Goal: Task Accomplishment & Management: Complete application form

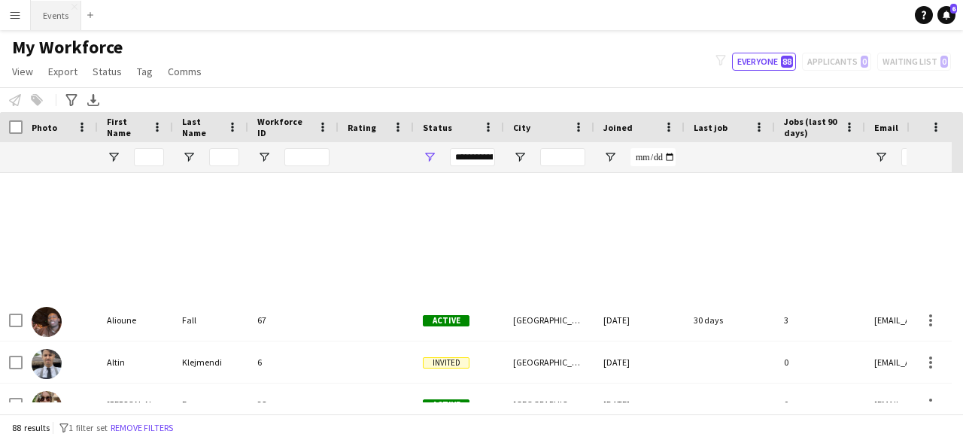
scroll to position [587, 0]
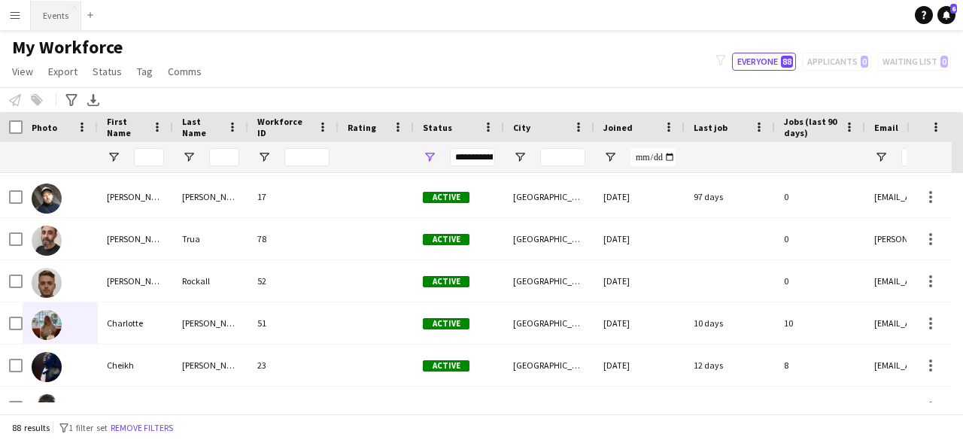
click at [60, 15] on button "Events Close" at bounding box center [56, 15] width 50 height 29
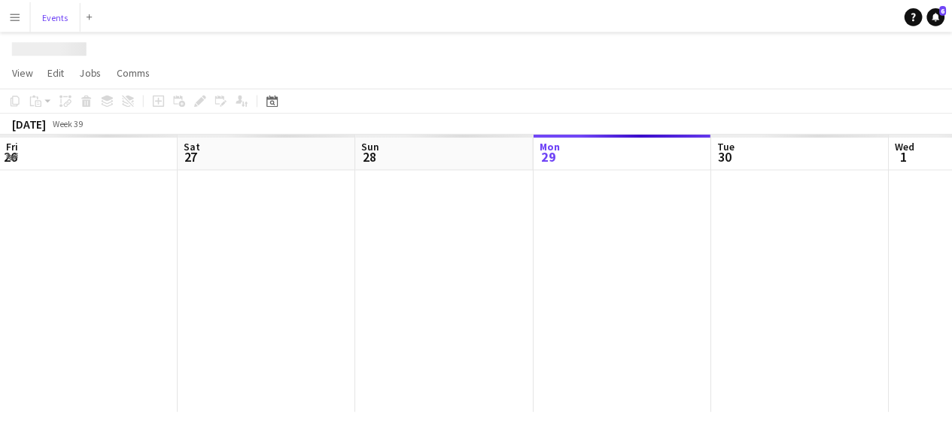
scroll to position [0, 360]
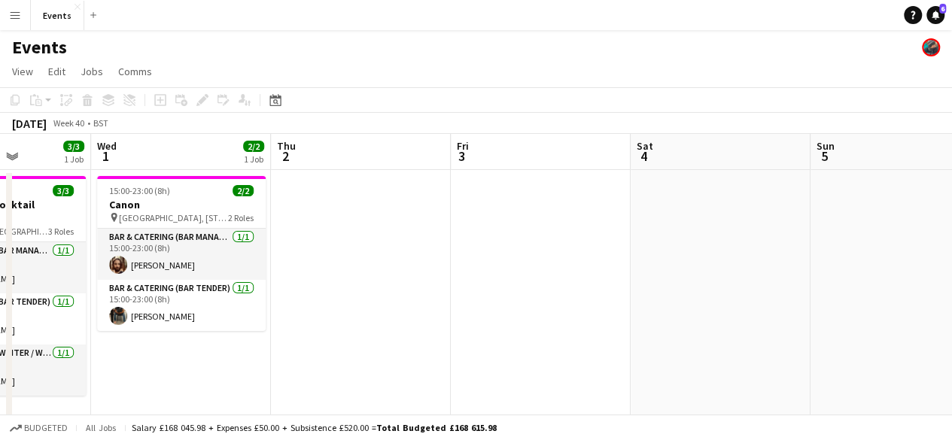
drag, startPoint x: 780, startPoint y: 294, endPoint x: 331, endPoint y: 321, distance: 449.5
click at [331, 321] on app-calendar-viewport "Sun 28 Mon 29 Tue 30 3/3 1 Job Wed 1 2/2 1 Job Thu 2 Fri 3 Sat 4 Sun 5 Mon 6 Tu…" at bounding box center [476, 315] width 952 height 363
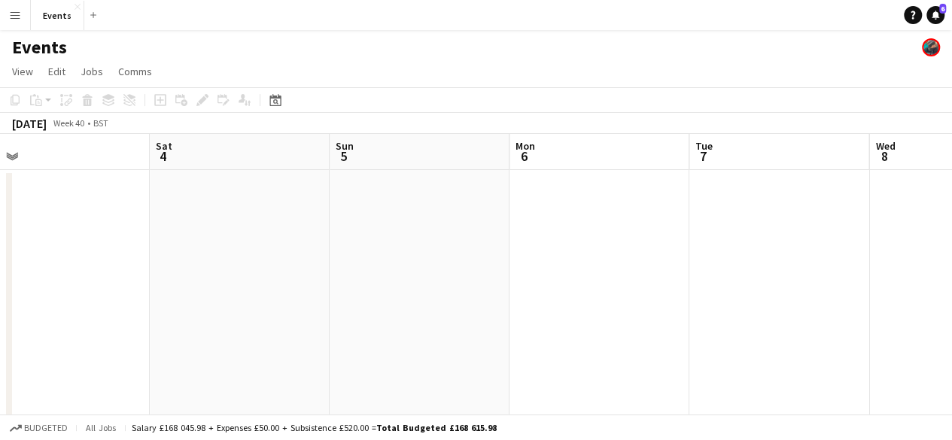
drag, startPoint x: 759, startPoint y: 345, endPoint x: 278, endPoint y: 312, distance: 482.1
click at [278, 312] on app-calendar-viewport "Tue 30 3/3 1 Job Wed 1 2/2 1 Job Thu 2 Fri 3 Sat 4 Sun 5 Mon 6 Tue 7 Wed 8 Thu …" at bounding box center [476, 315] width 952 height 363
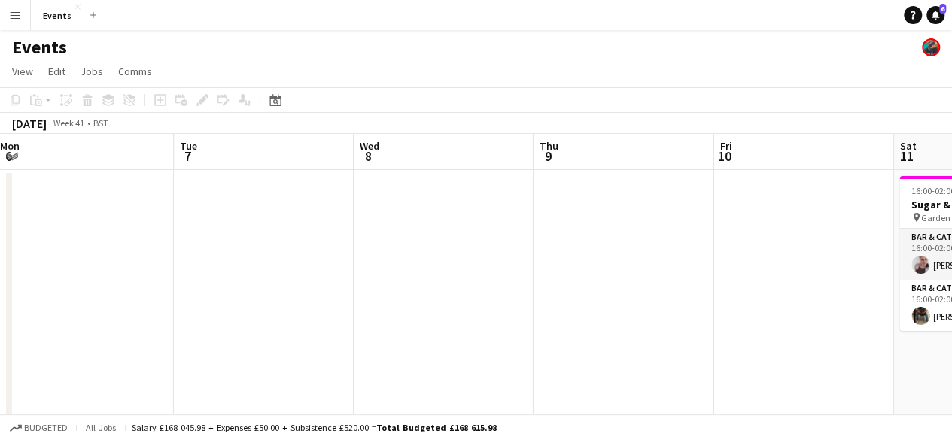
drag, startPoint x: 745, startPoint y: 339, endPoint x: 230, endPoint y: 309, distance: 516.5
click at [230, 309] on app-calendar-viewport "Thu 2 Fri 3 Sat 4 Sun 5 Mon 6 Tue 7 Wed 8 Thu 9 Fri 10 Sat 11 2/2 1 Job Sun 12 …" at bounding box center [476, 315] width 952 height 363
click at [421, 225] on app-date-cell at bounding box center [444, 298] width 180 height 257
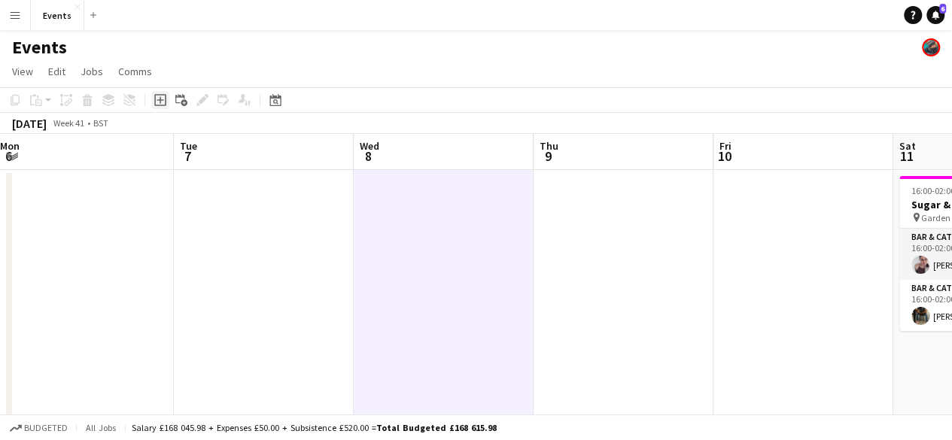
click at [155, 103] on icon at bounding box center [160, 100] width 12 height 12
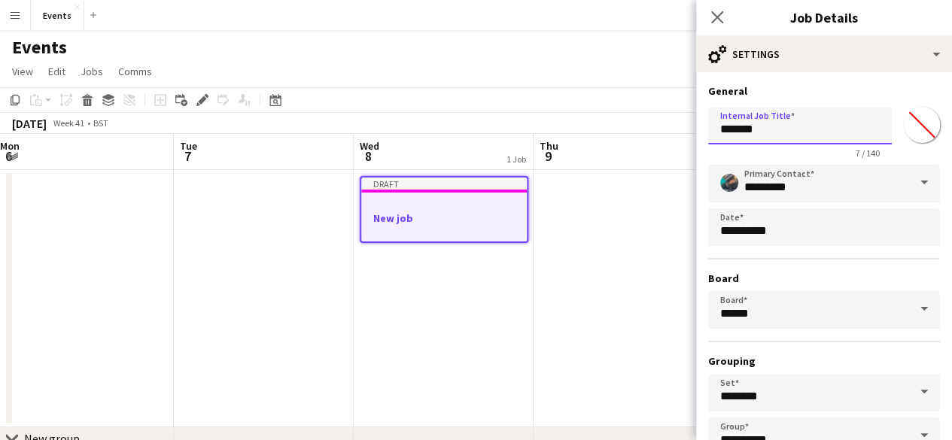
drag, startPoint x: 787, startPoint y: 132, endPoint x: 601, endPoint y: 147, distance: 186.5
click at [601, 147] on body "Menu Boards Boards Boards All jobs Status Workforce Workforce My Workforce Recr…" at bounding box center [476, 261] width 952 height 522
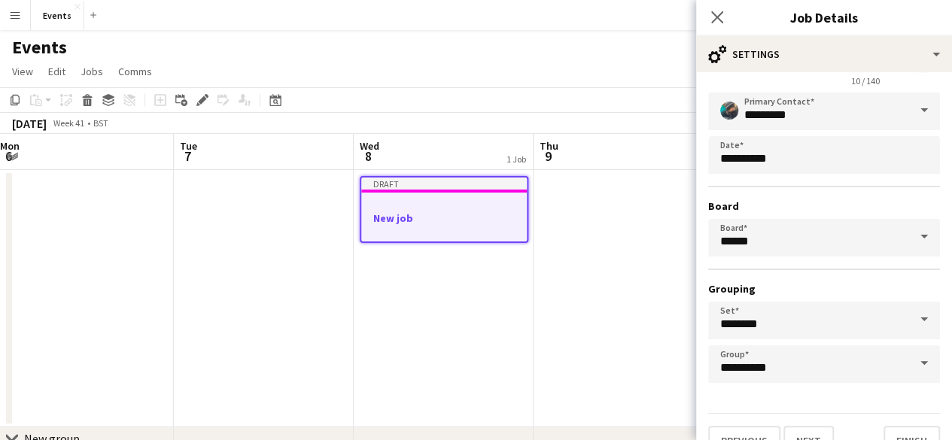
scroll to position [99, 0]
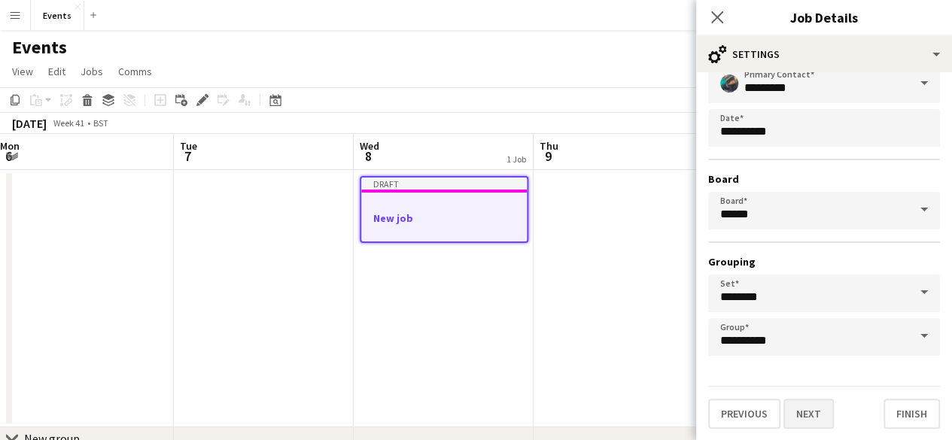
type input "**********"
click at [818, 405] on button "Next" at bounding box center [809, 414] width 50 height 30
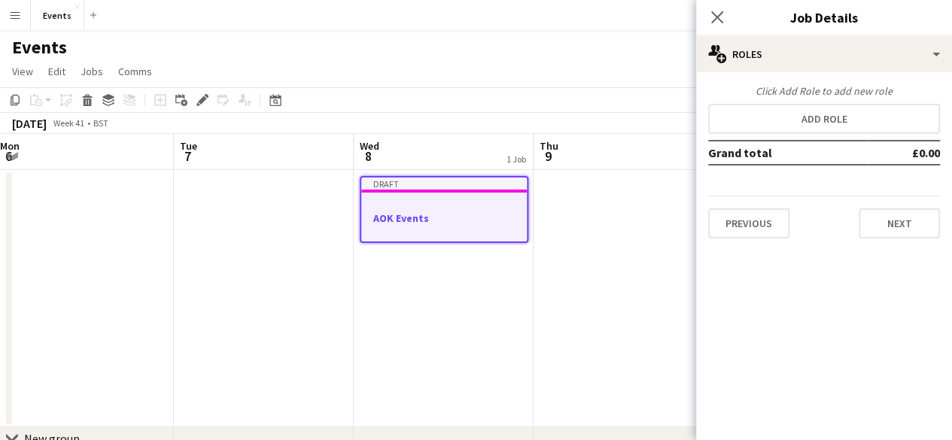
scroll to position [0, 0]
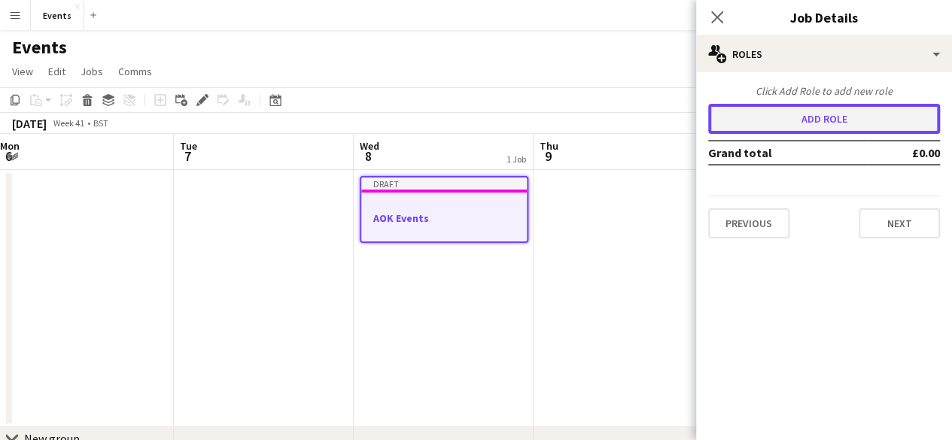
click at [845, 108] on button "Add role" at bounding box center [824, 119] width 232 height 30
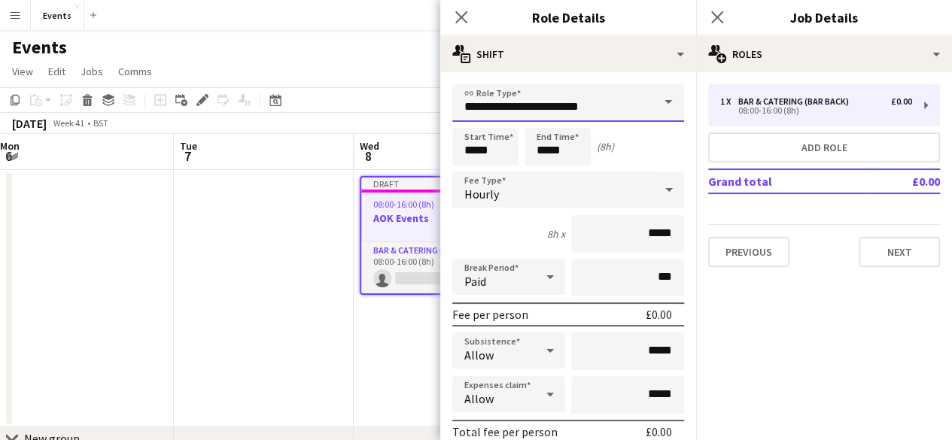
click at [565, 108] on input "**********" at bounding box center [568, 103] width 232 height 38
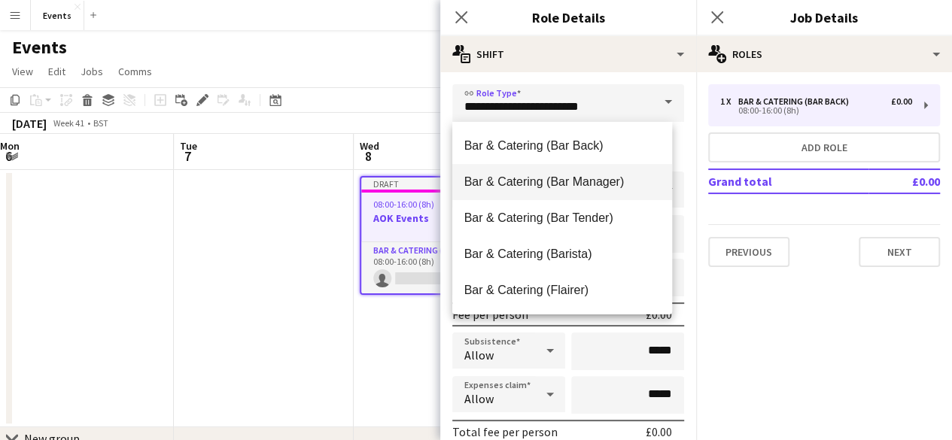
click at [551, 182] on span "Bar & Catering (Bar Manager)" at bounding box center [562, 182] width 196 height 14
type input "**********"
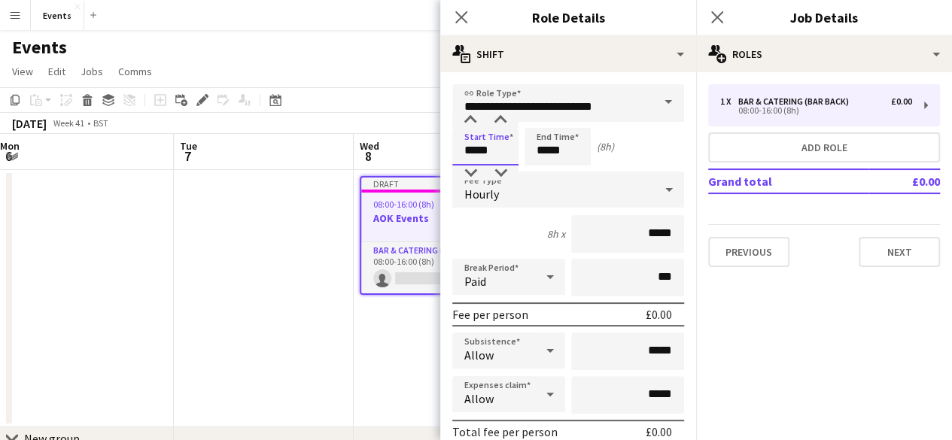
click at [475, 153] on input "*****" at bounding box center [485, 147] width 66 height 38
click at [468, 112] on input "**********" at bounding box center [568, 103] width 232 height 38
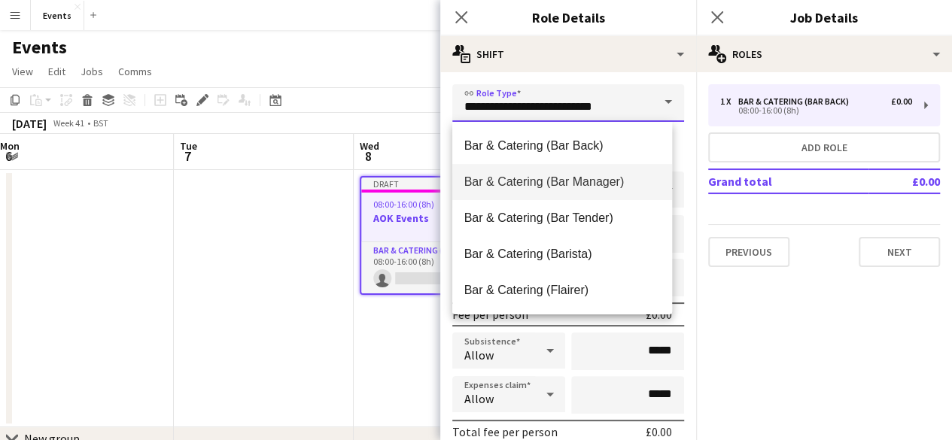
click at [468, 112] on input "**********" at bounding box center [568, 103] width 232 height 38
click at [546, 180] on span "Bar & Catering (Bar Manager)" at bounding box center [562, 182] width 196 height 14
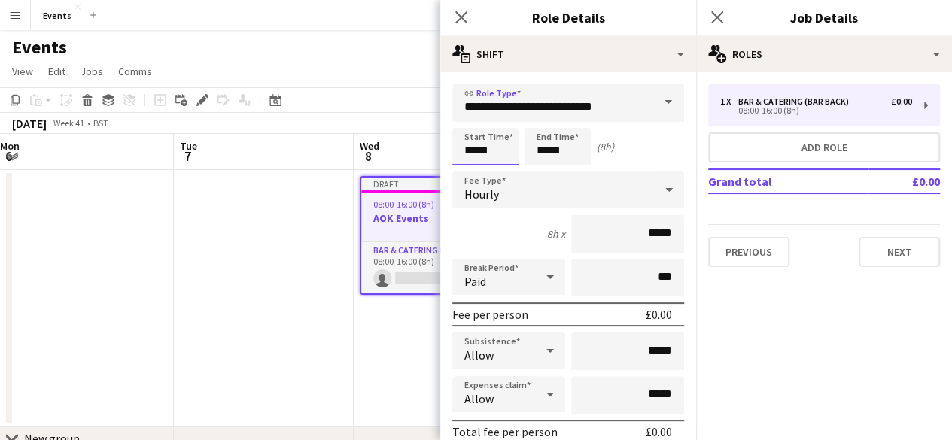
click at [466, 144] on input "*****" at bounding box center [485, 147] width 66 height 38
click at [467, 120] on div at bounding box center [470, 120] width 30 height 15
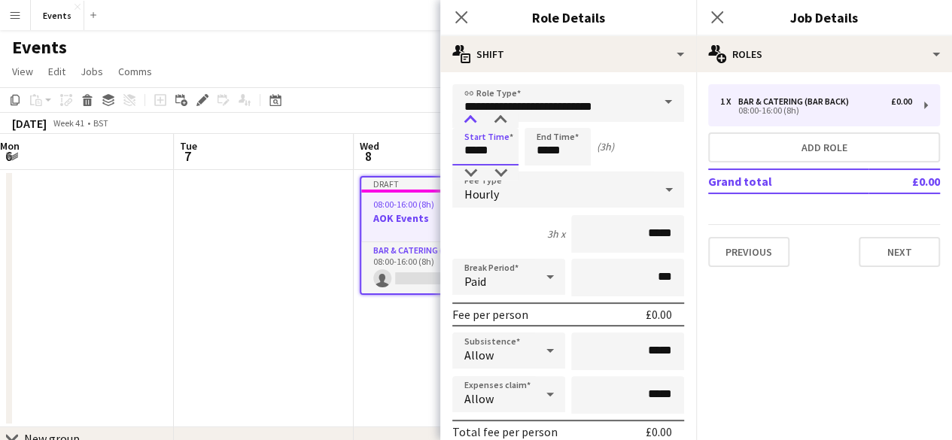
click at [470, 114] on div at bounding box center [470, 120] width 30 height 15
type input "*****"
click at [470, 114] on div at bounding box center [470, 120] width 30 height 15
click at [527, 148] on input "*****" at bounding box center [558, 147] width 66 height 38
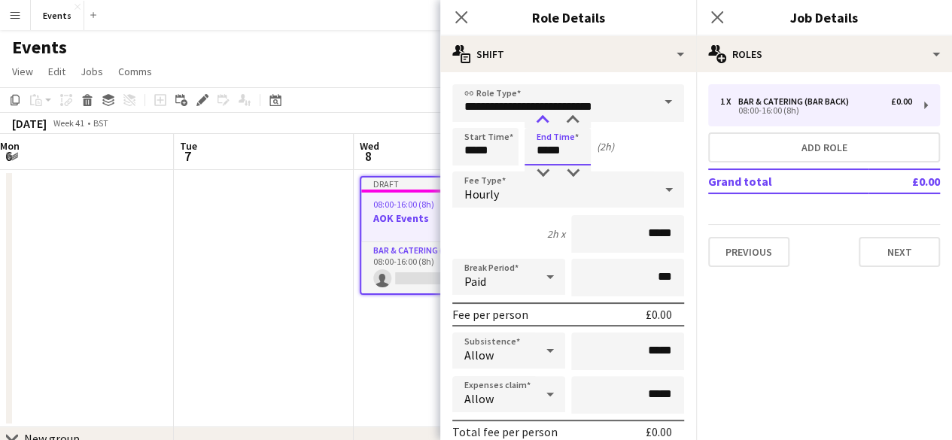
click at [536, 119] on div at bounding box center [543, 120] width 30 height 15
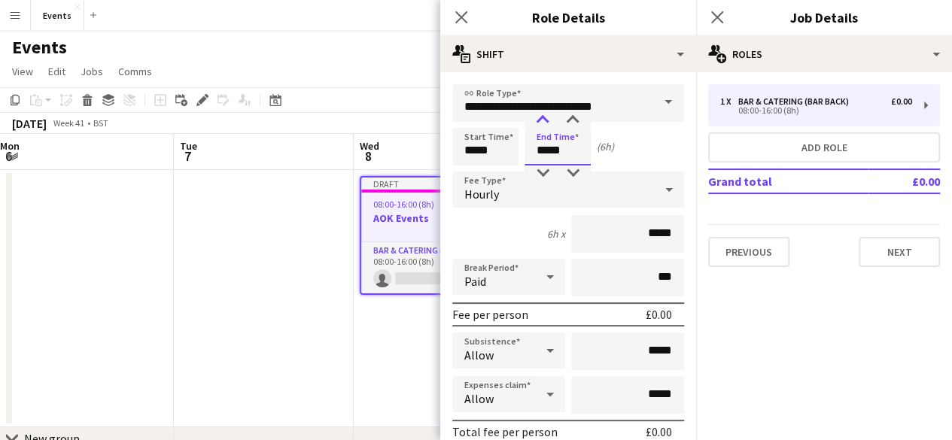
click at [536, 119] on div at bounding box center [543, 120] width 30 height 15
click at [540, 168] on div at bounding box center [543, 173] width 30 height 15
type input "*****"
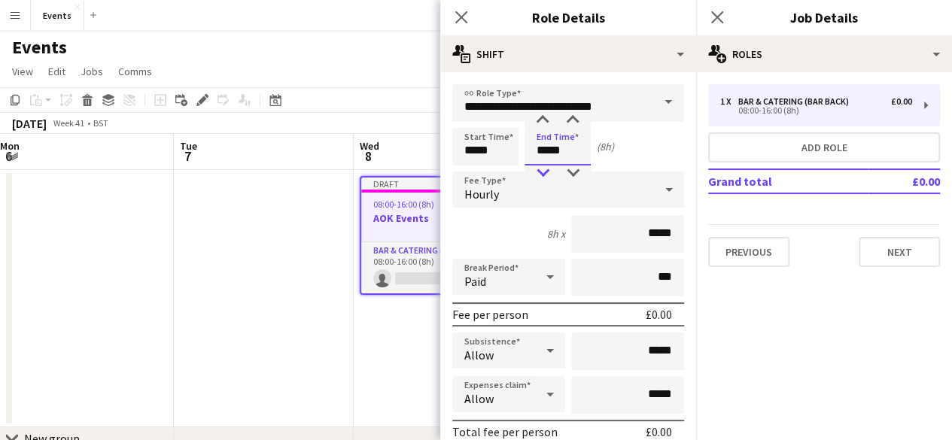
click at [534, 177] on div at bounding box center [543, 173] width 30 height 15
click at [528, 203] on div "Hourly" at bounding box center [553, 190] width 202 height 36
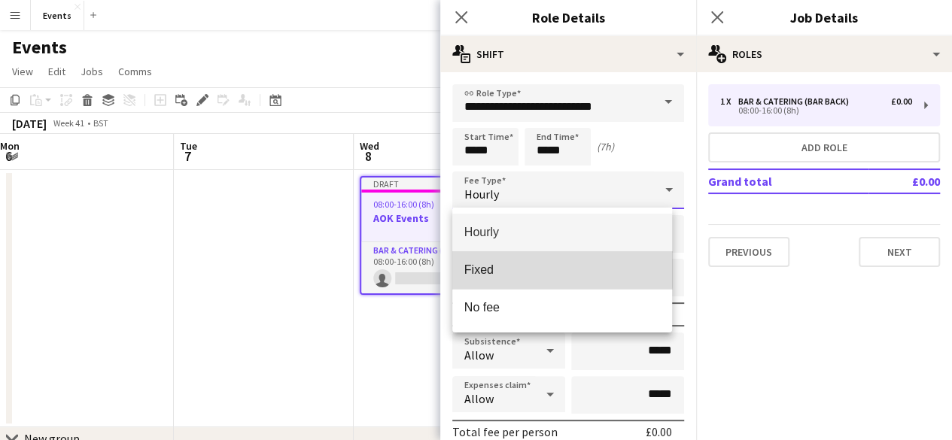
click at [522, 257] on mat-option "Fixed" at bounding box center [562, 270] width 221 height 38
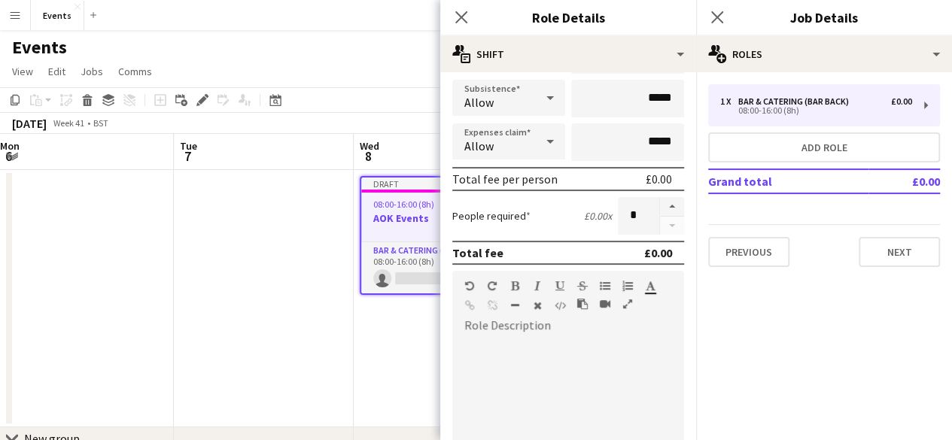
scroll to position [199, 0]
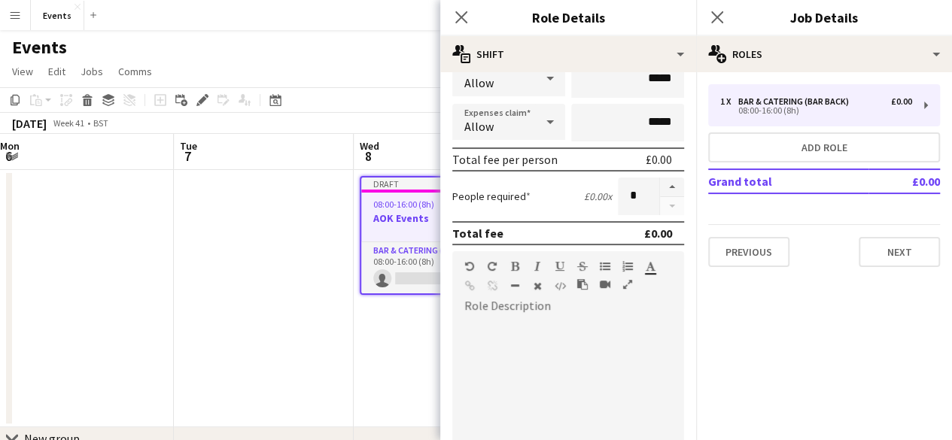
click at [542, 333] on div at bounding box center [568, 408] width 232 height 181
paste div
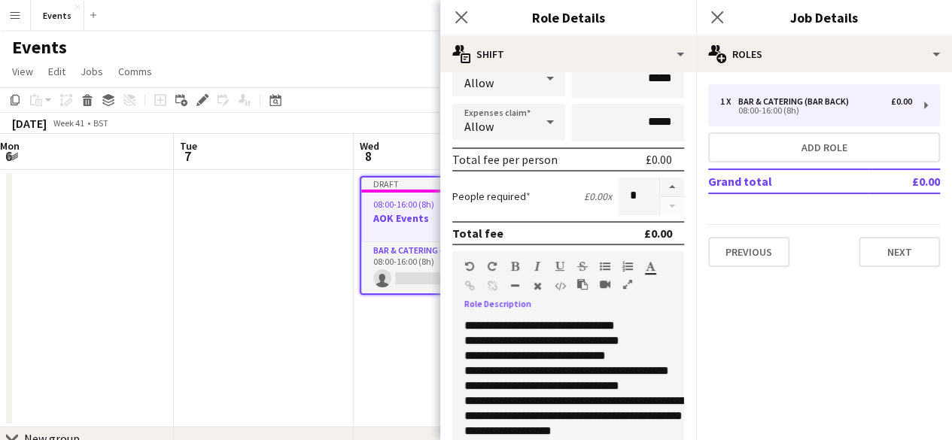
scroll to position [212, 0]
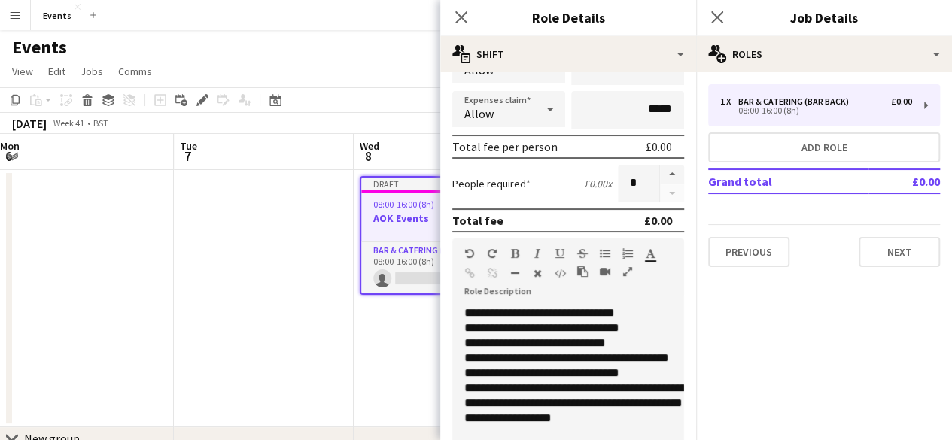
drag, startPoint x: 695, startPoint y: 303, endPoint x: 695, endPoint y: 236, distance: 67.7
click at [696, 236] on mat-expansion-panel "pencil3 General details 1 x Bar & Catering (Bar Back) £0.00 08:00-16:00 (8h) Ad…" at bounding box center [824, 256] width 256 height 368
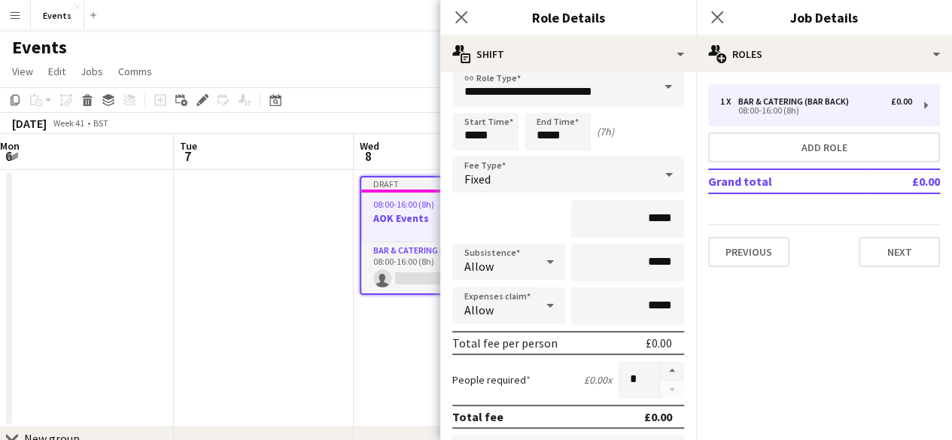
scroll to position [0, 0]
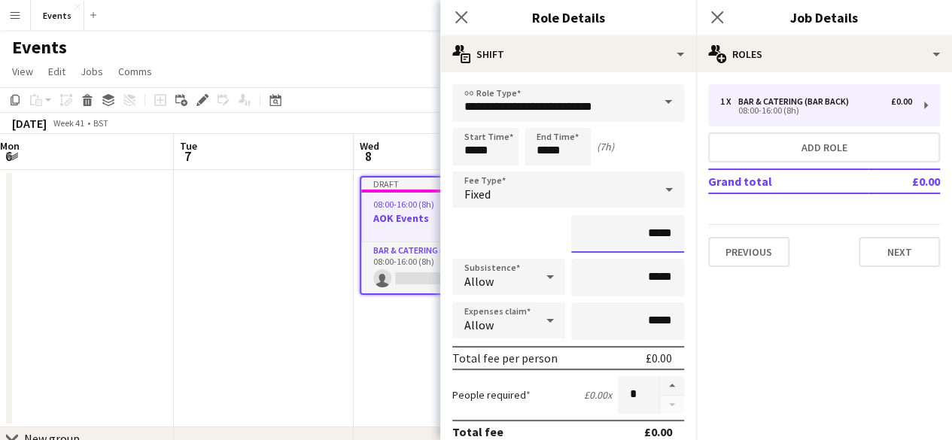
click at [643, 230] on input "*****" at bounding box center [627, 234] width 113 height 38
type input "**"
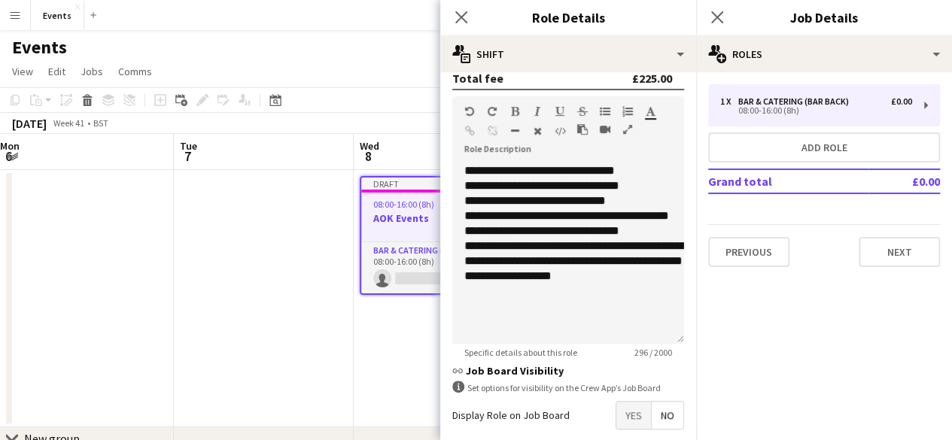
scroll to position [428, 0]
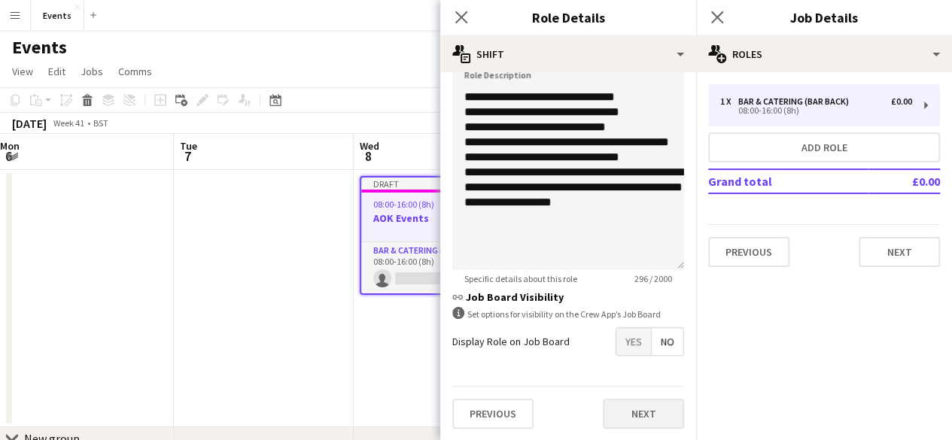
type input "****"
click at [648, 421] on button "Next" at bounding box center [643, 414] width 81 height 30
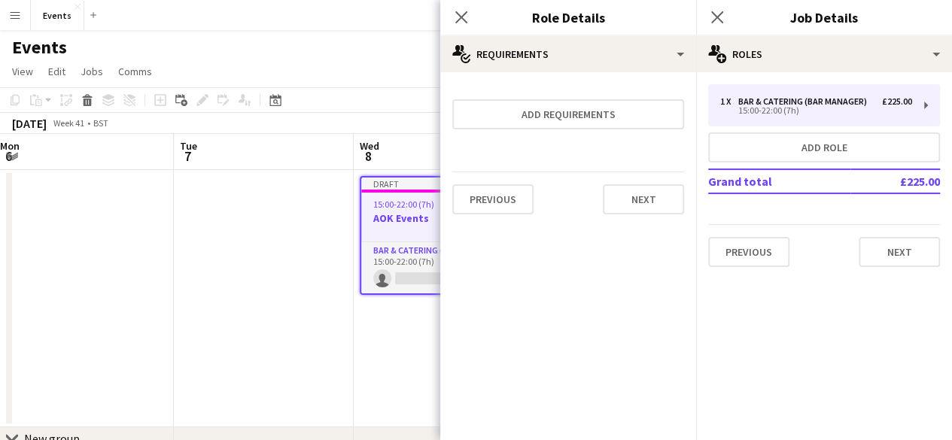
scroll to position [0, 0]
click at [668, 201] on button "Next" at bounding box center [643, 199] width 81 height 30
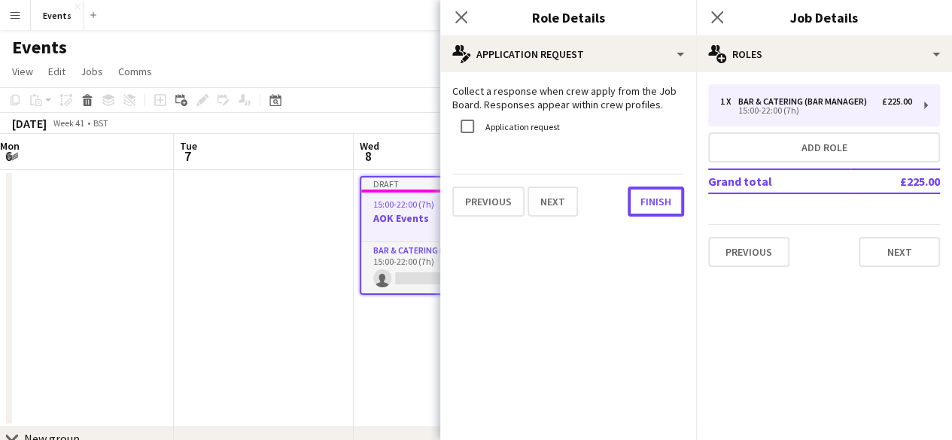
click at [668, 201] on button "Finish" at bounding box center [656, 202] width 56 height 30
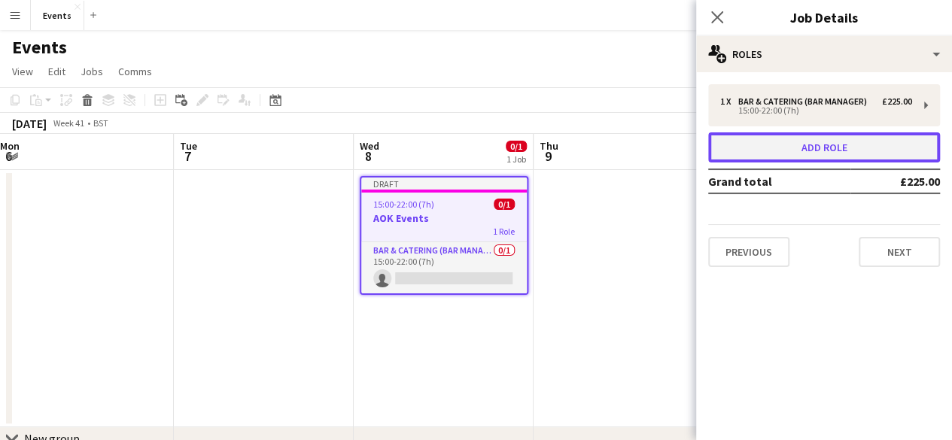
click at [809, 148] on button "Add role" at bounding box center [824, 147] width 232 height 30
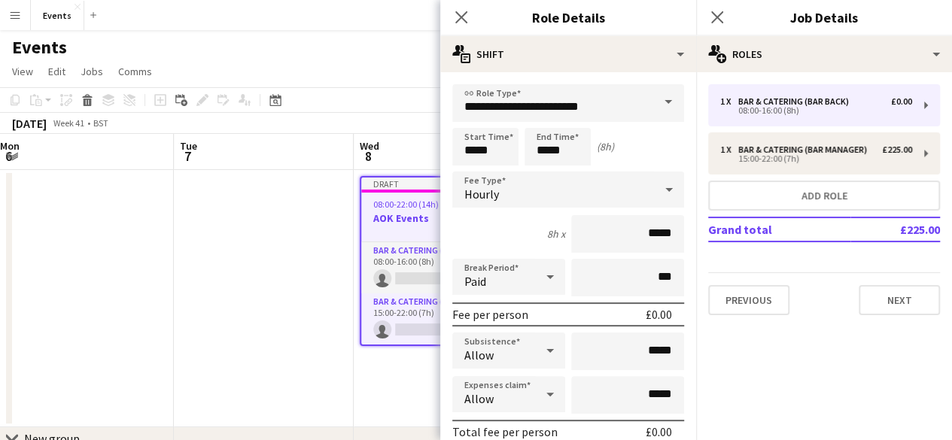
click at [653, 97] on span at bounding box center [669, 102] width 32 height 36
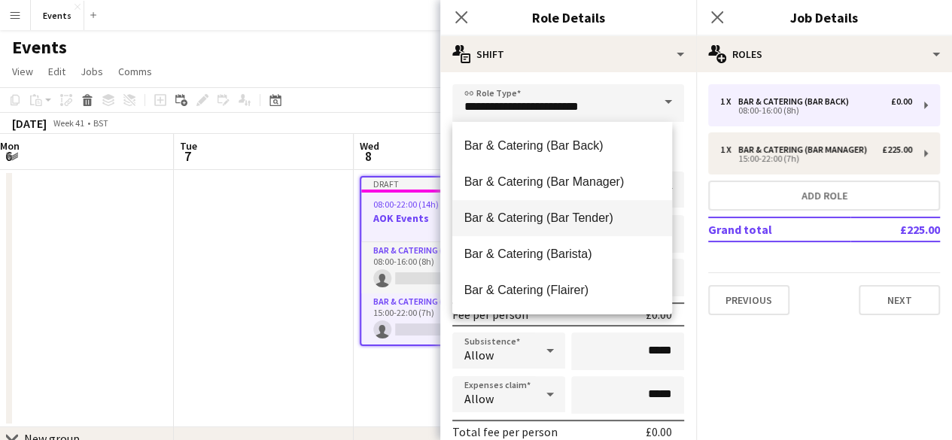
click at [583, 215] on span "Bar & Catering (Bar Tender)" at bounding box center [562, 218] width 196 height 14
type input "**********"
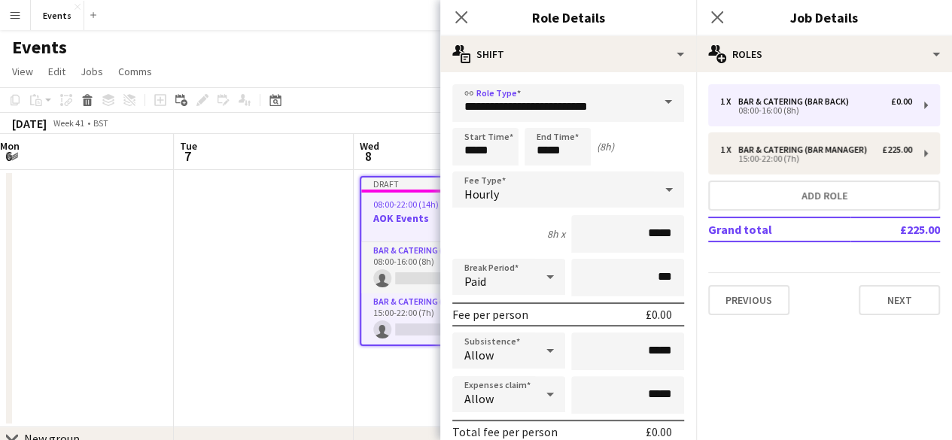
click at [504, 190] on div "Hourly" at bounding box center [553, 190] width 202 height 36
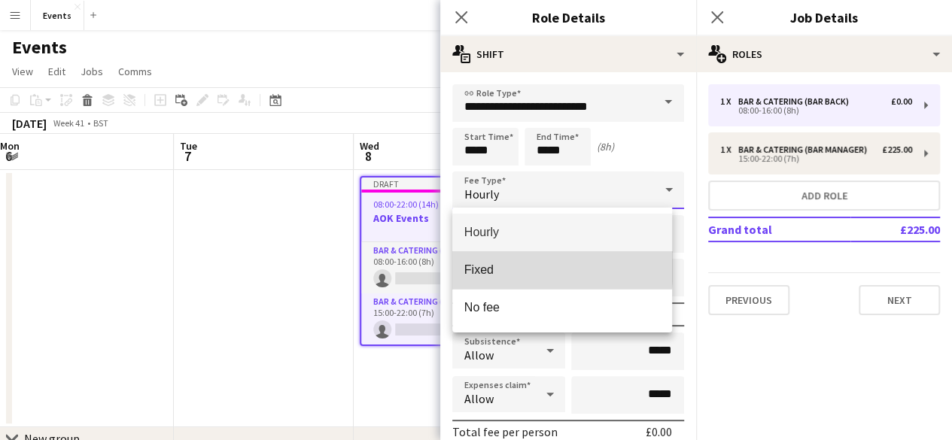
click at [488, 265] on span "Fixed" at bounding box center [562, 270] width 196 height 14
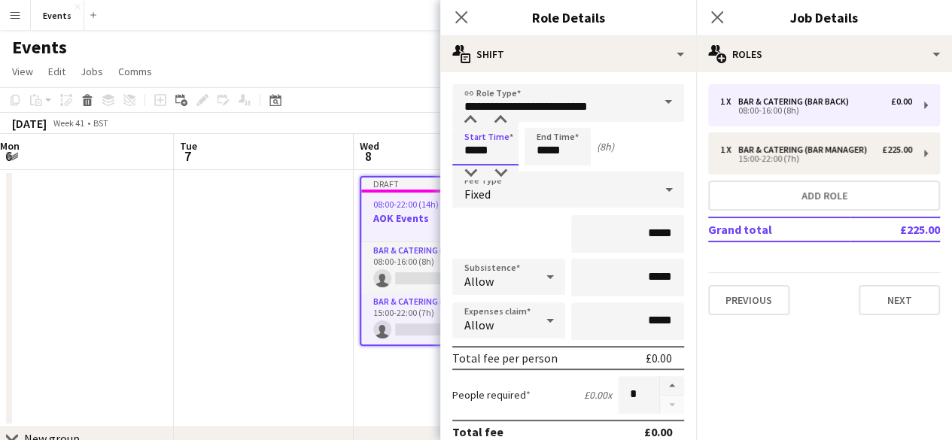
click at [492, 156] on input "*****" at bounding box center [485, 147] width 66 height 38
click at [476, 113] on div at bounding box center [470, 120] width 30 height 15
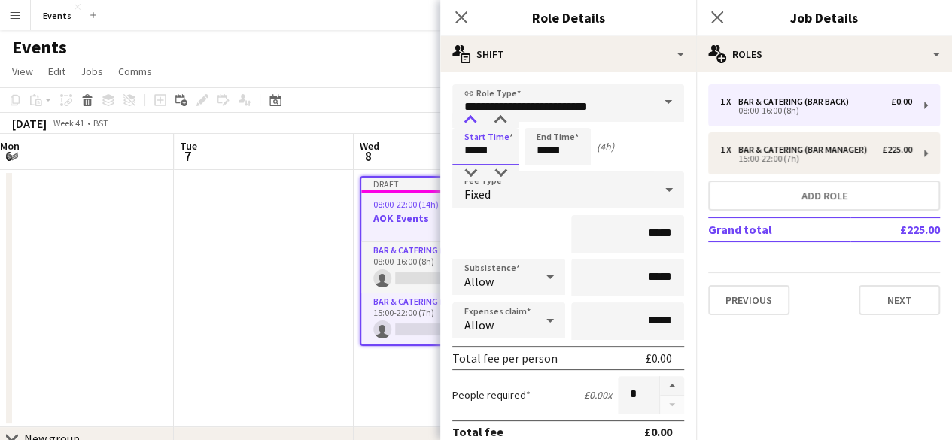
click at [476, 113] on div at bounding box center [470, 120] width 30 height 15
type input "*****"
click at [476, 113] on div at bounding box center [470, 120] width 30 height 15
click at [540, 141] on input "*****" at bounding box center [558, 147] width 66 height 38
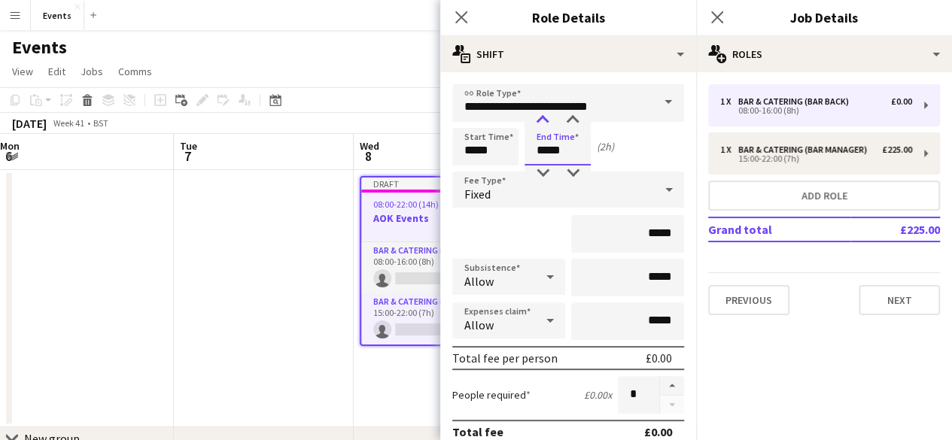
click at [543, 118] on div at bounding box center [543, 120] width 30 height 15
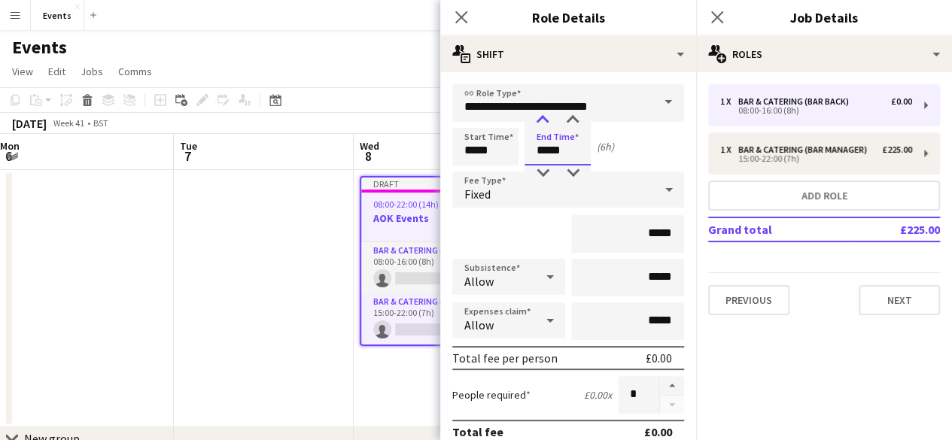
click at [543, 118] on div at bounding box center [543, 120] width 30 height 15
type input "*****"
click at [543, 118] on div at bounding box center [543, 120] width 30 height 15
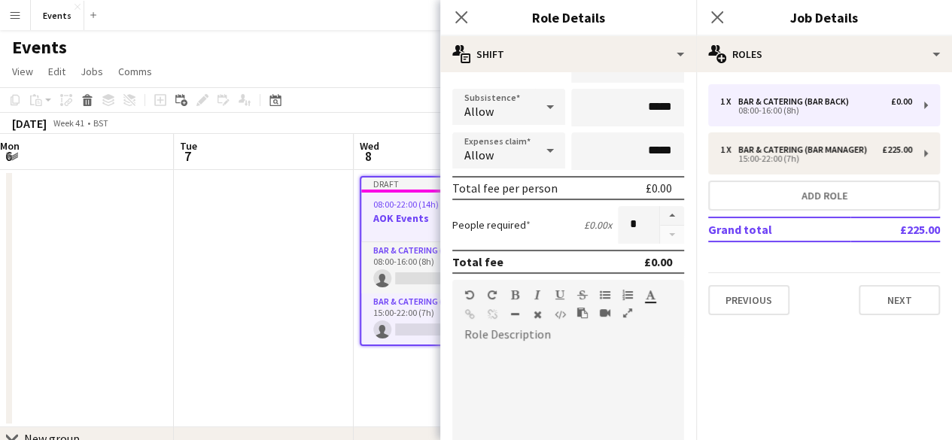
scroll to position [239, 0]
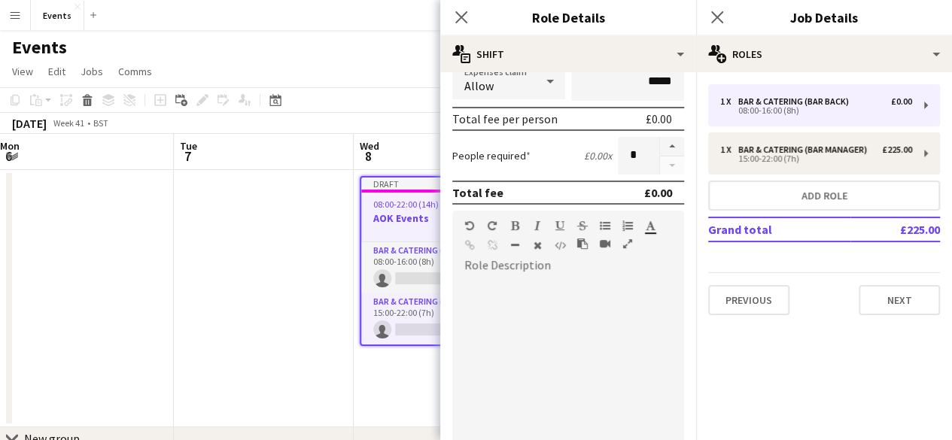
click at [586, 332] on div at bounding box center [568, 368] width 232 height 181
paste div
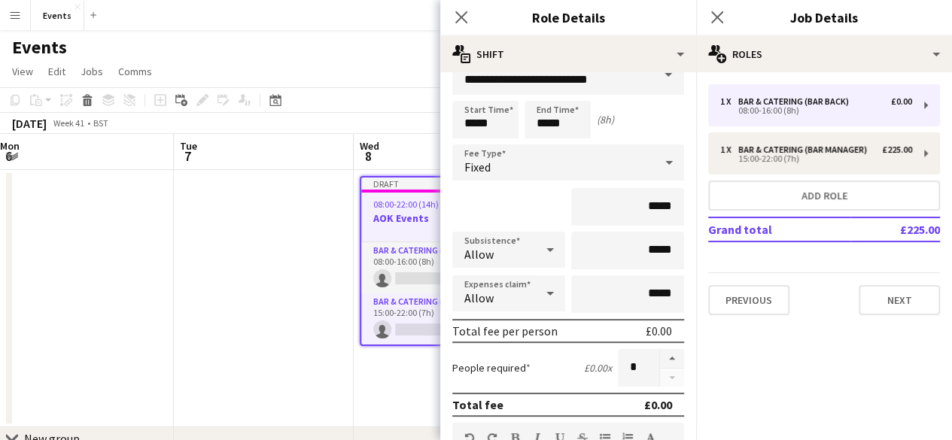
scroll to position [0, 0]
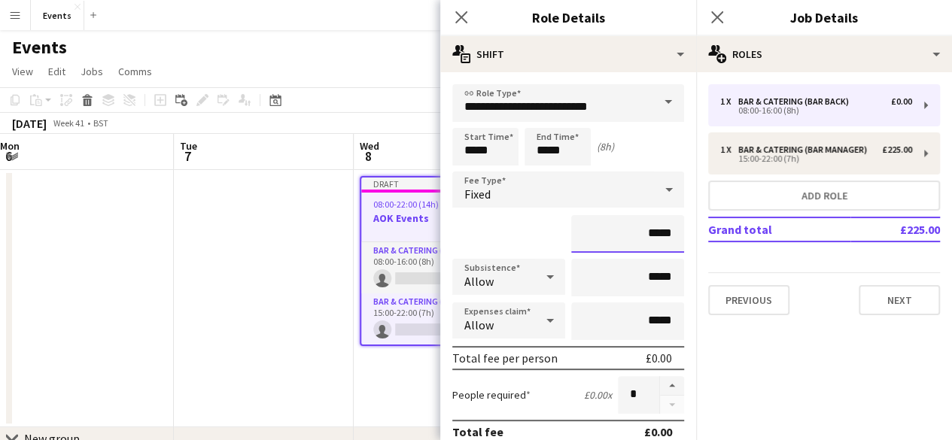
click at [662, 236] on input "*****" at bounding box center [627, 234] width 113 height 38
type input "**"
type input "*******"
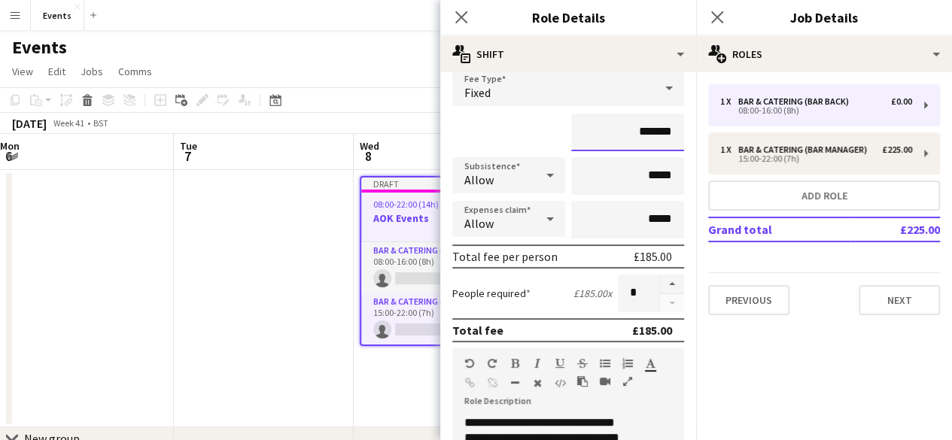
scroll to position [123, 0]
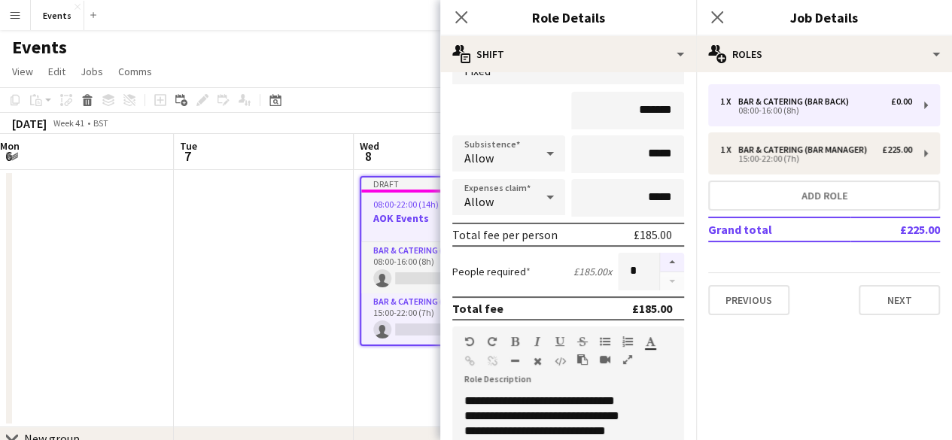
click at [668, 260] on button "button" at bounding box center [672, 263] width 24 height 20
type input "*"
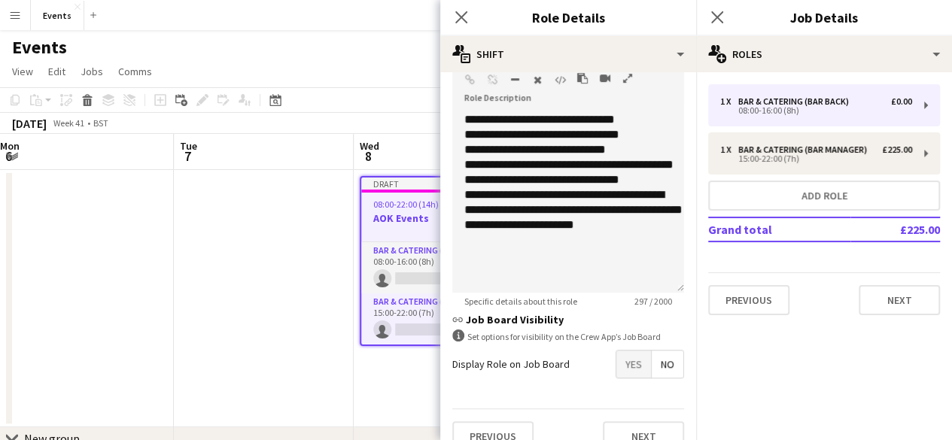
scroll to position [428, 0]
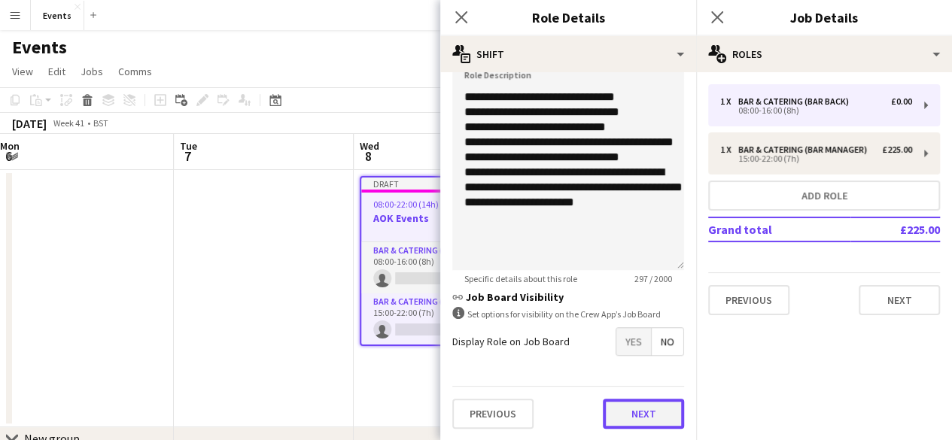
click at [656, 408] on button "Next" at bounding box center [643, 414] width 81 height 30
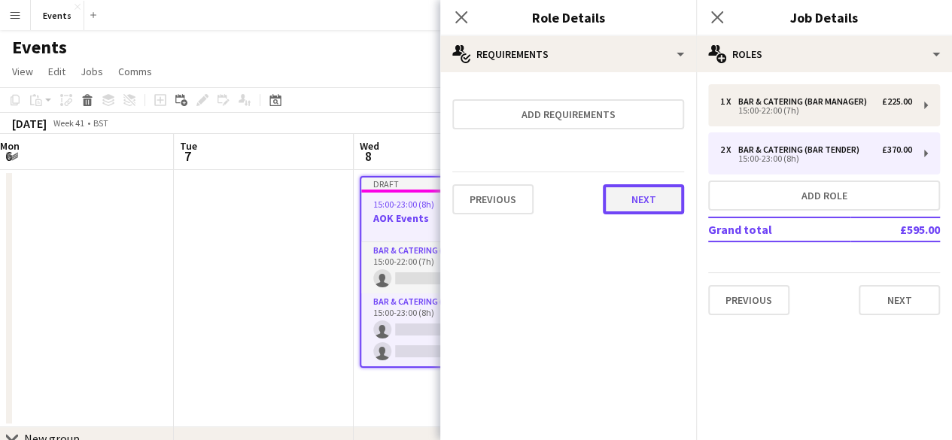
click at [658, 190] on button "Next" at bounding box center [643, 199] width 81 height 30
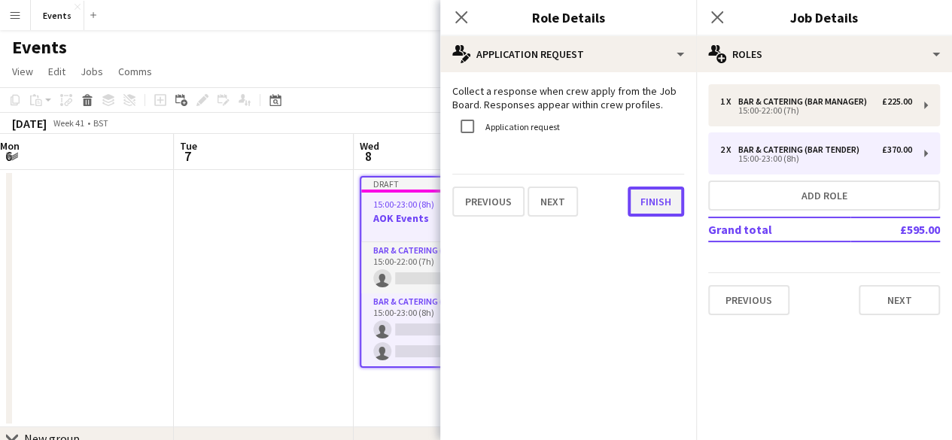
click at [656, 202] on button "Finish" at bounding box center [656, 202] width 56 height 30
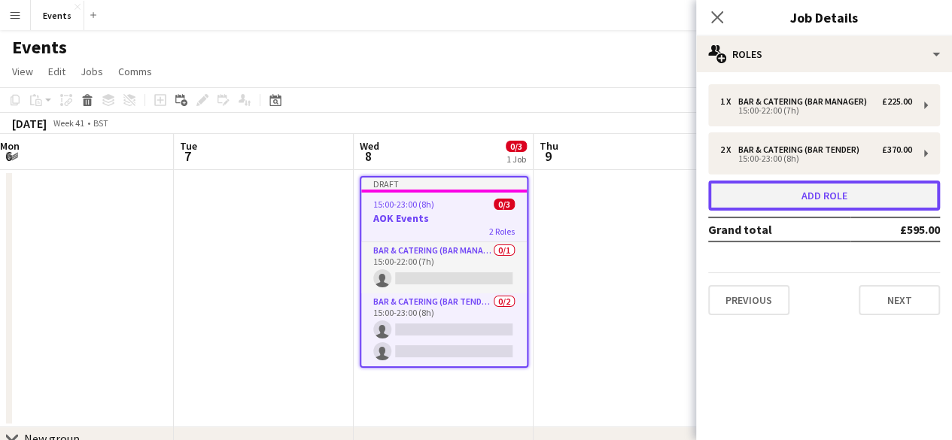
click at [732, 205] on button "Add role" at bounding box center [824, 196] width 232 height 30
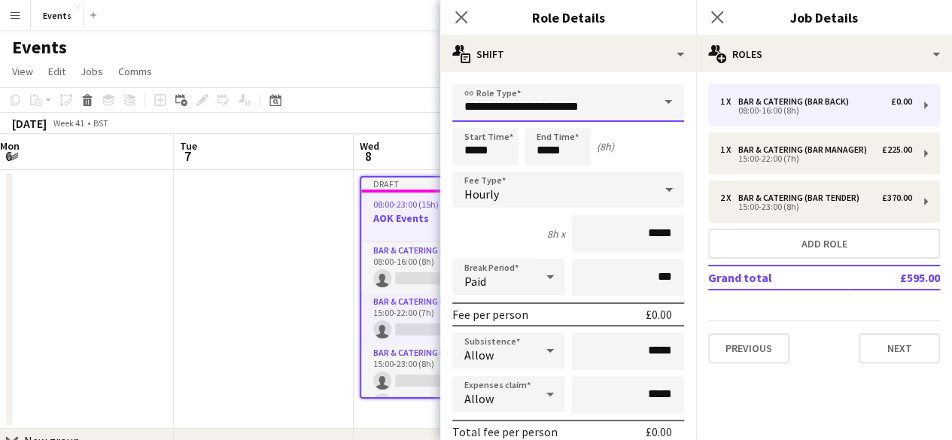
click at [619, 100] on input "**********" at bounding box center [568, 103] width 232 height 38
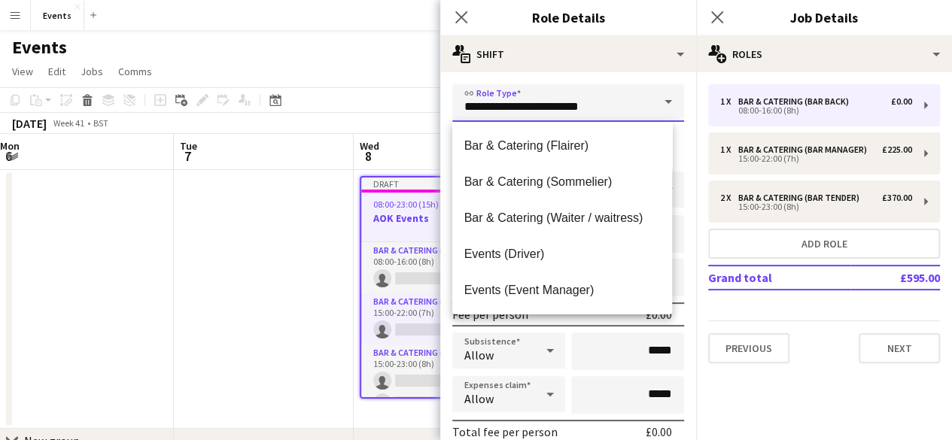
scroll to position [143, 0]
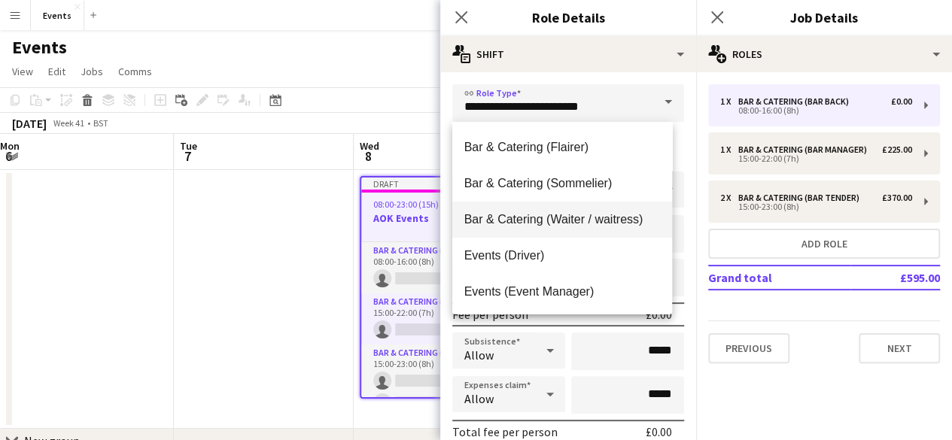
click at [631, 227] on mat-option "Bar & Catering (Waiter / waitress)" at bounding box center [562, 220] width 221 height 36
type input "**********"
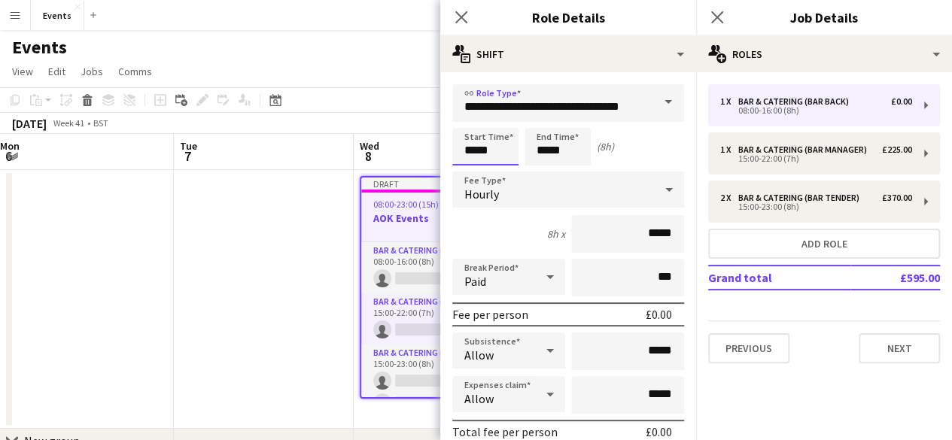
click at [480, 159] on input "*****" at bounding box center [485, 147] width 66 height 38
click at [468, 113] on div at bounding box center [470, 120] width 30 height 15
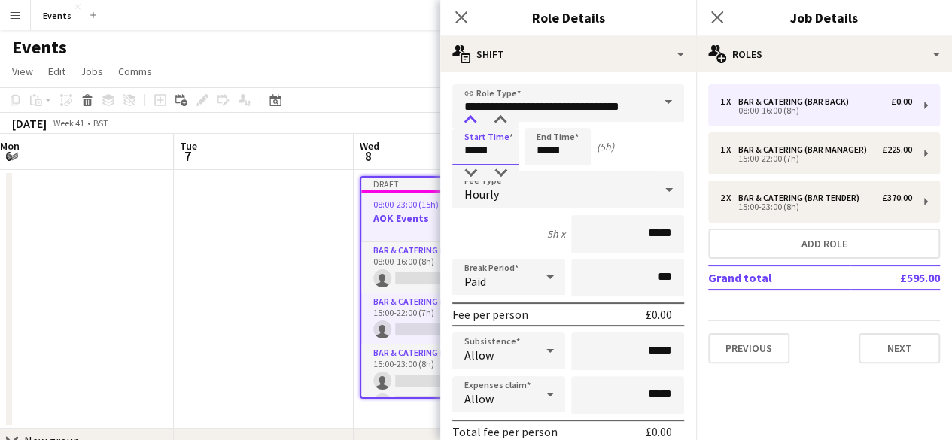
click at [468, 113] on div at bounding box center [470, 120] width 30 height 15
type input "*****"
click at [468, 113] on div at bounding box center [470, 120] width 30 height 15
click at [537, 146] on input "*****" at bounding box center [558, 147] width 66 height 38
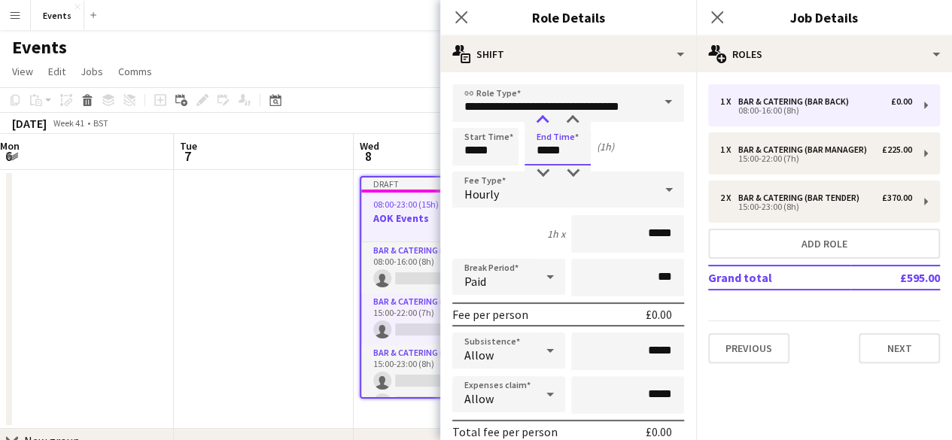
click at [537, 114] on div at bounding box center [543, 120] width 30 height 15
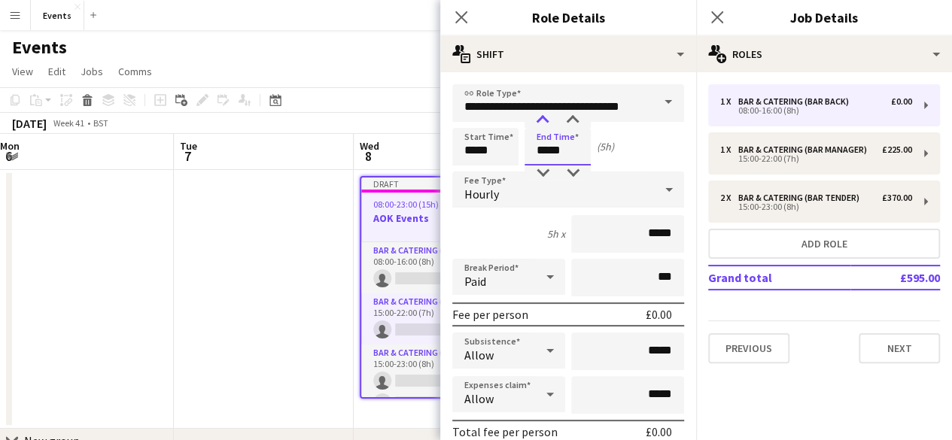
click at [537, 114] on div at bounding box center [543, 120] width 30 height 15
type input "*****"
click at [537, 114] on div at bounding box center [543, 120] width 30 height 15
click at [537, 189] on div "Hourly" at bounding box center [553, 190] width 202 height 36
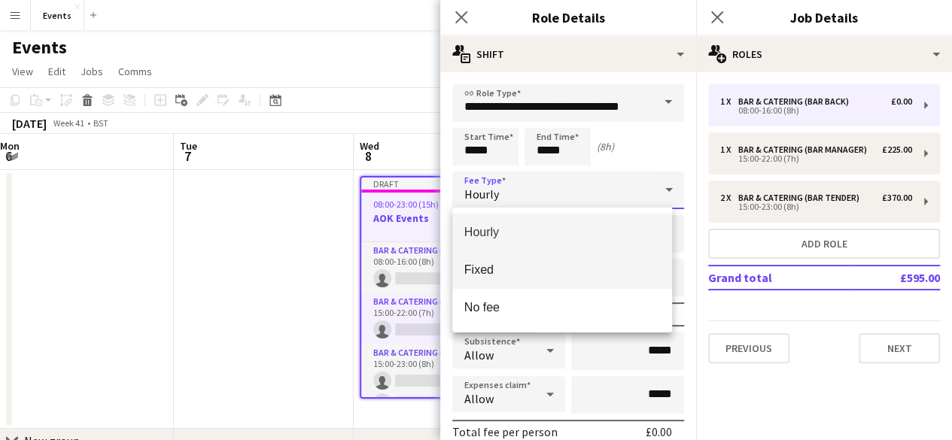
click at [522, 261] on mat-option "Fixed" at bounding box center [562, 270] width 221 height 38
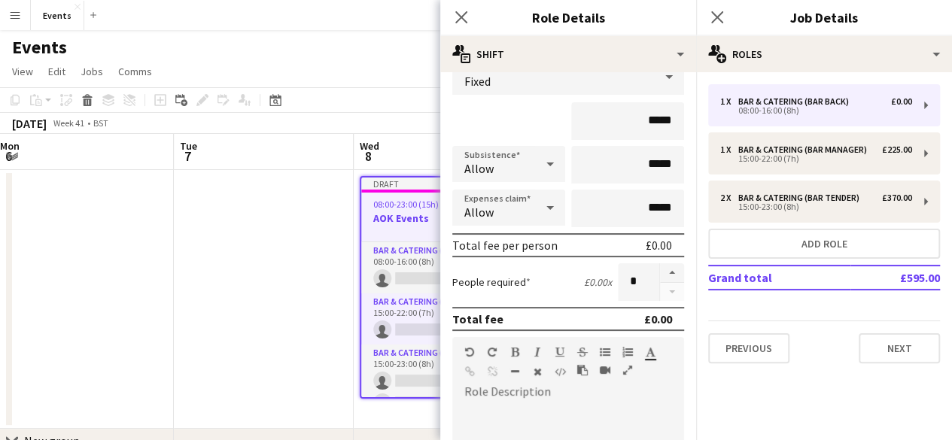
scroll to position [106, 0]
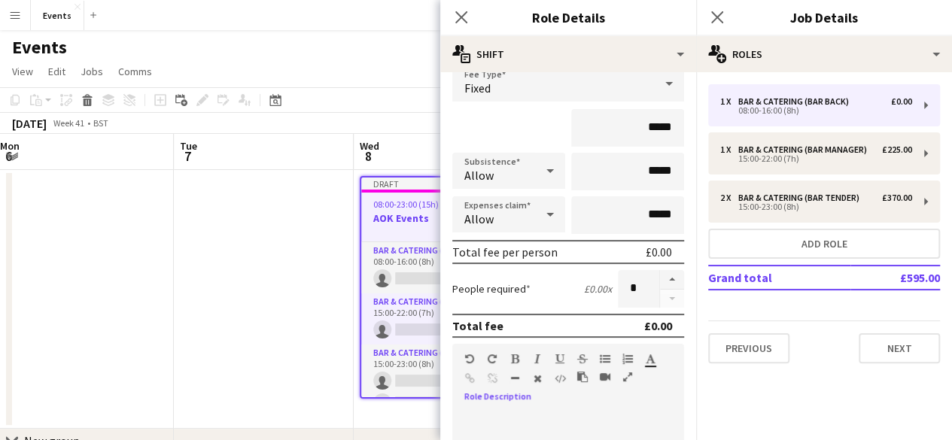
paste div
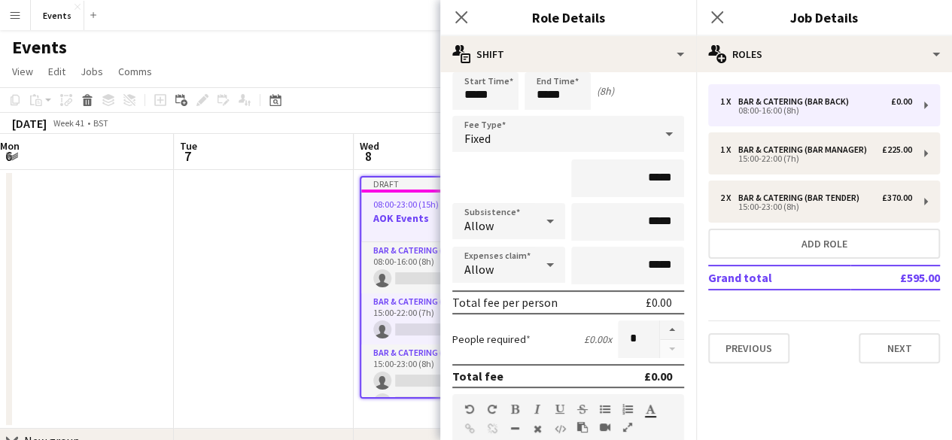
scroll to position [9, 0]
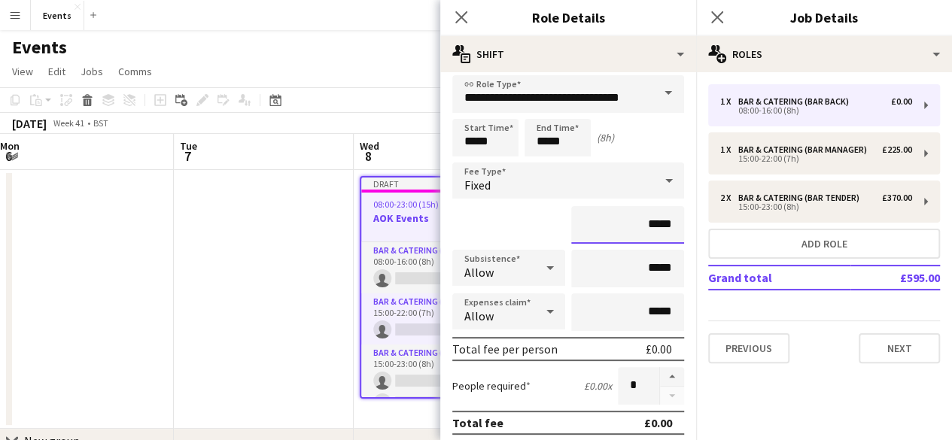
click at [643, 225] on input "*****" at bounding box center [627, 225] width 113 height 38
type input "**"
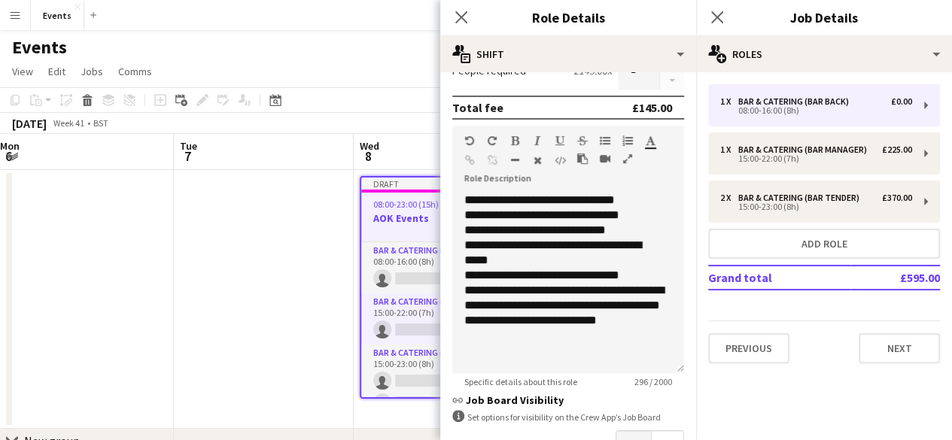
scroll to position [428, 0]
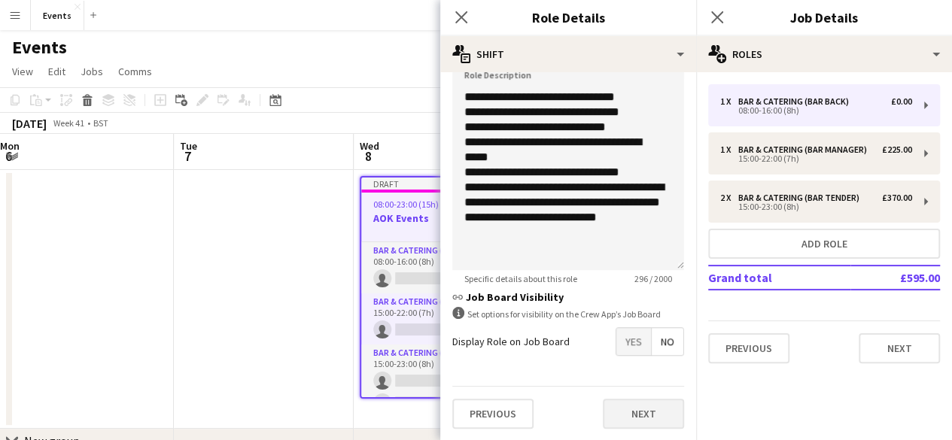
type input "****"
click at [649, 415] on button "Next" at bounding box center [643, 414] width 81 height 30
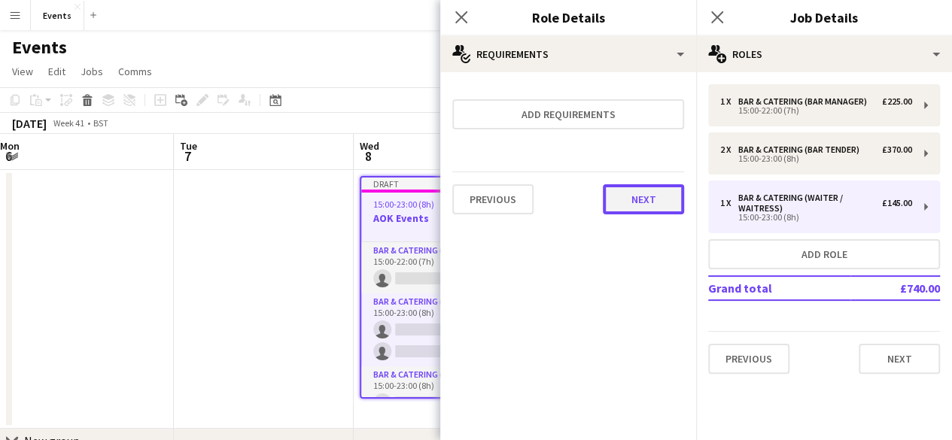
click at [648, 207] on button "Next" at bounding box center [643, 199] width 81 height 30
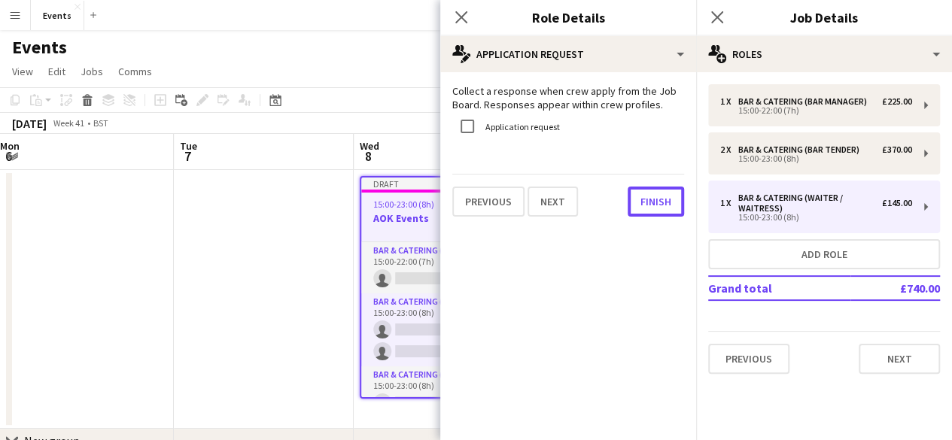
click at [648, 207] on button "Finish" at bounding box center [656, 202] width 56 height 30
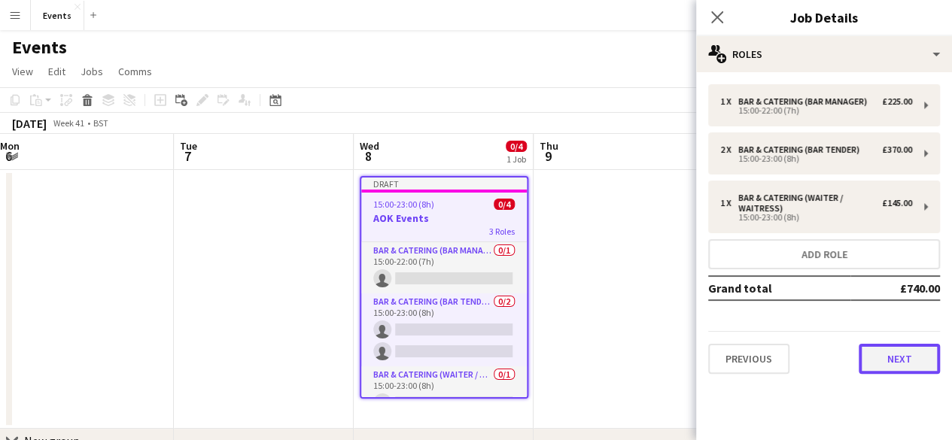
click at [881, 359] on button "Next" at bounding box center [899, 359] width 81 height 30
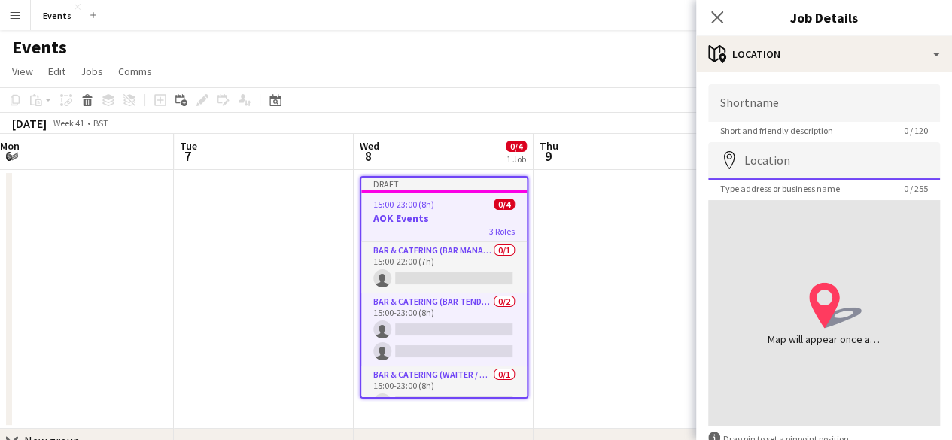
click at [768, 166] on input "Location" at bounding box center [824, 161] width 232 height 38
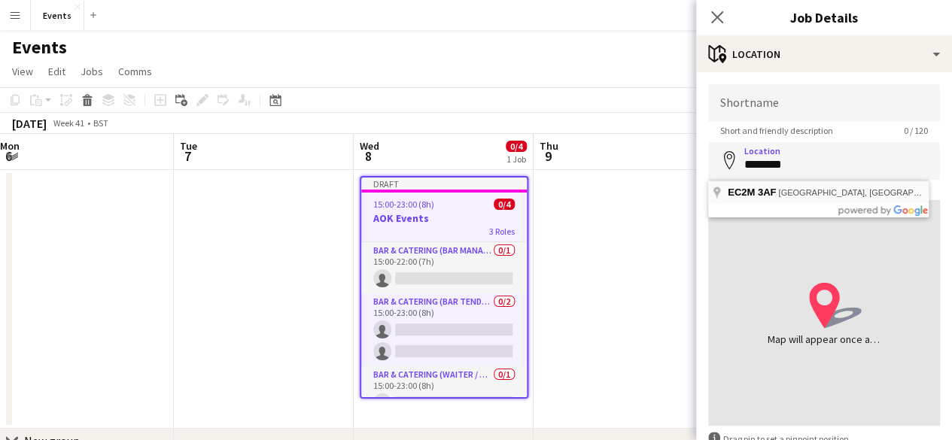
type input "**********"
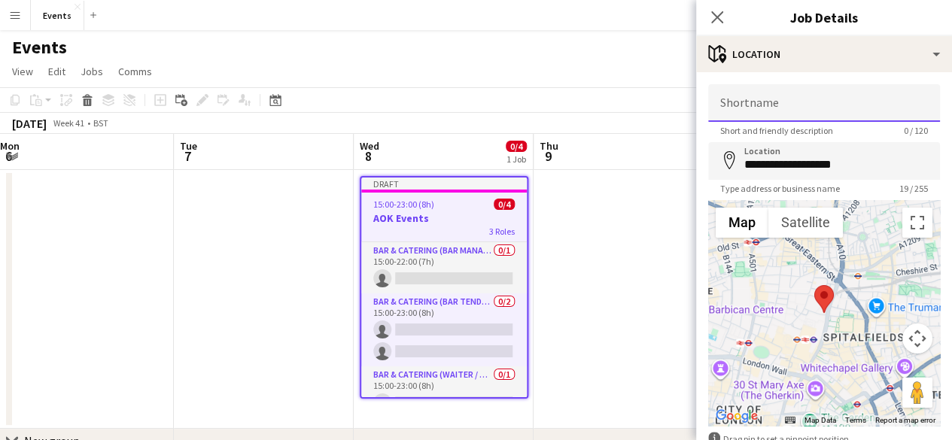
click at [768, 112] on input "Shortname" at bounding box center [824, 103] width 232 height 38
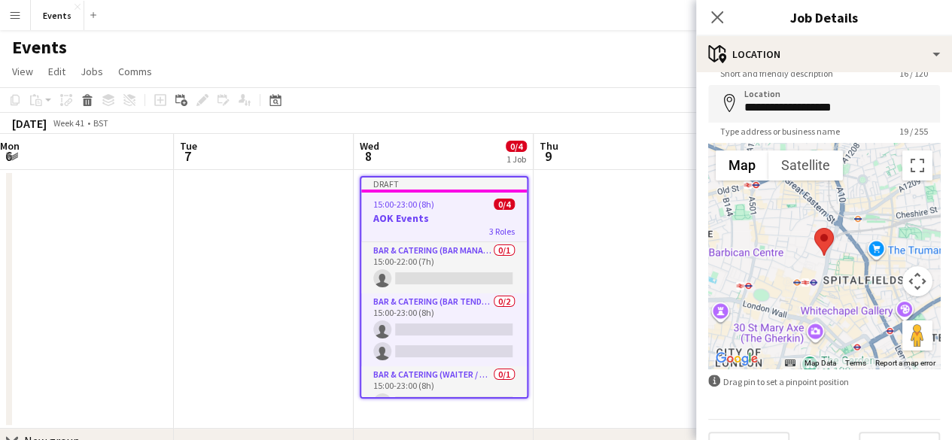
scroll to position [91, 0]
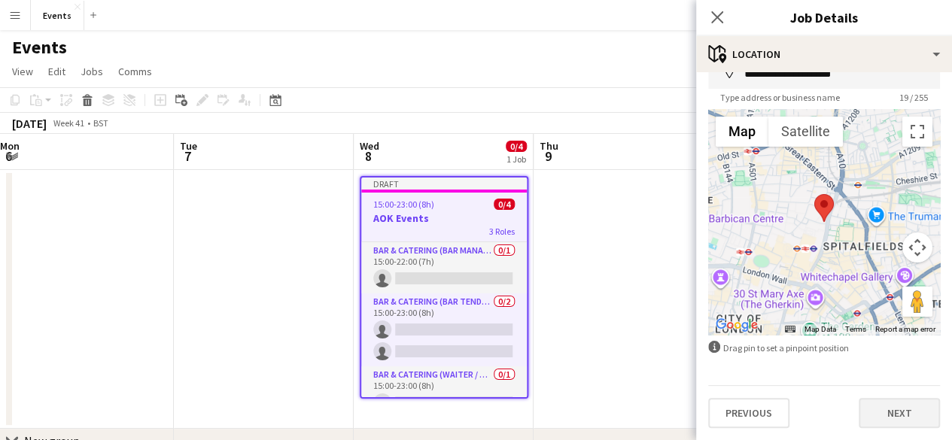
type input "**********"
click at [869, 417] on button "Next" at bounding box center [899, 413] width 81 height 30
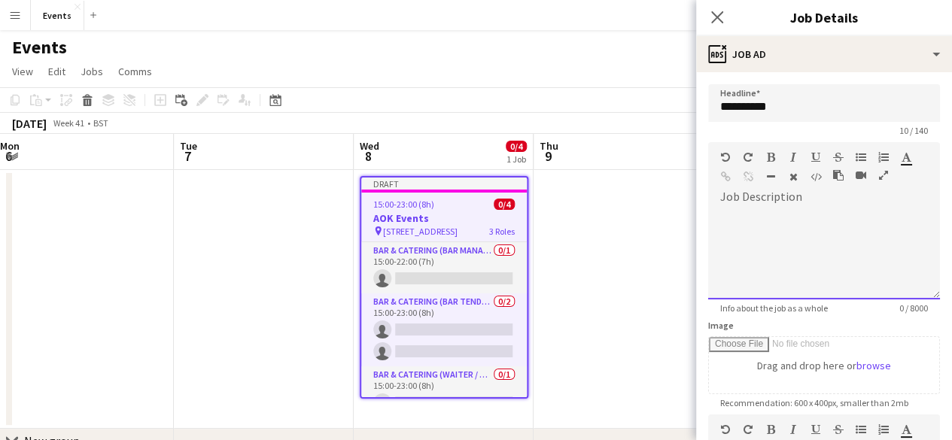
click at [761, 221] on div at bounding box center [824, 254] width 232 height 90
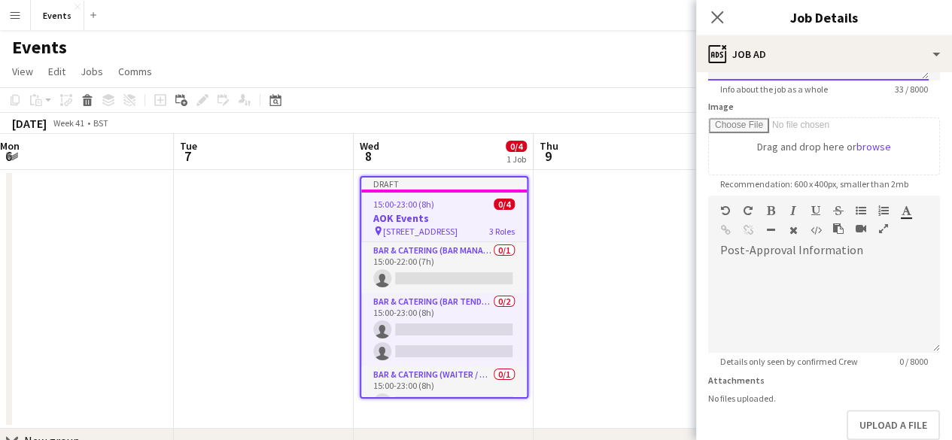
scroll to position [303, 0]
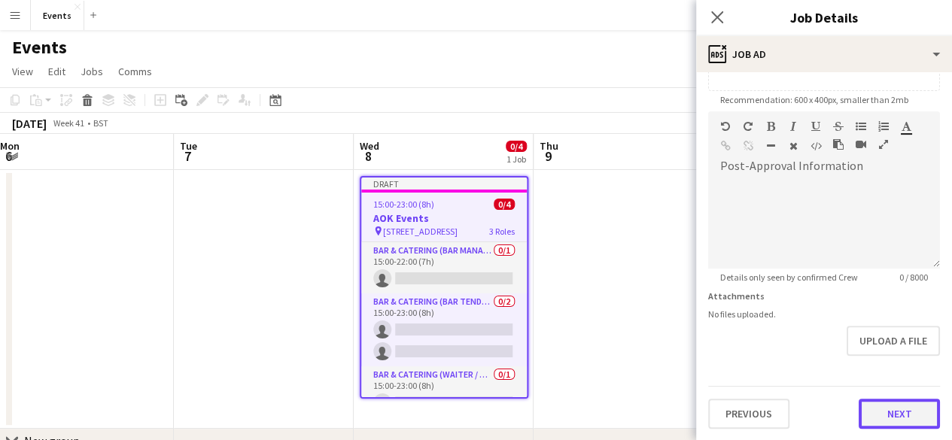
click at [914, 420] on button "Next" at bounding box center [899, 414] width 81 height 30
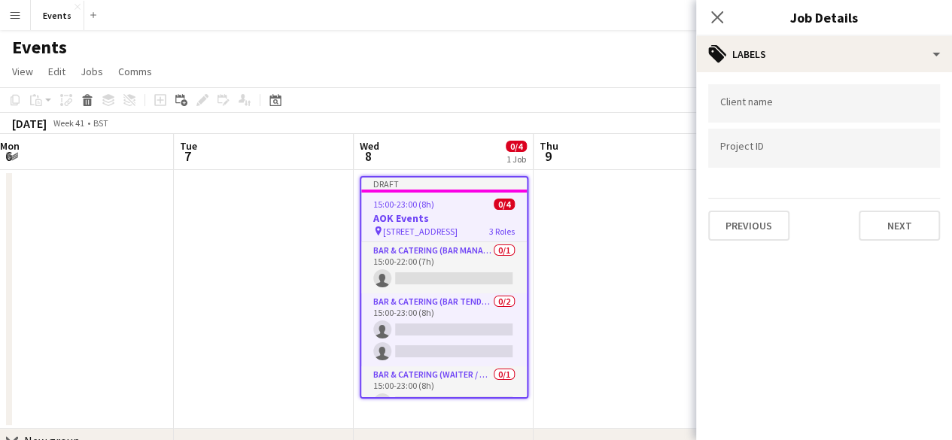
scroll to position [0, 0]
click at [763, 108] on input "Type to search client labels..." at bounding box center [824, 104] width 208 height 14
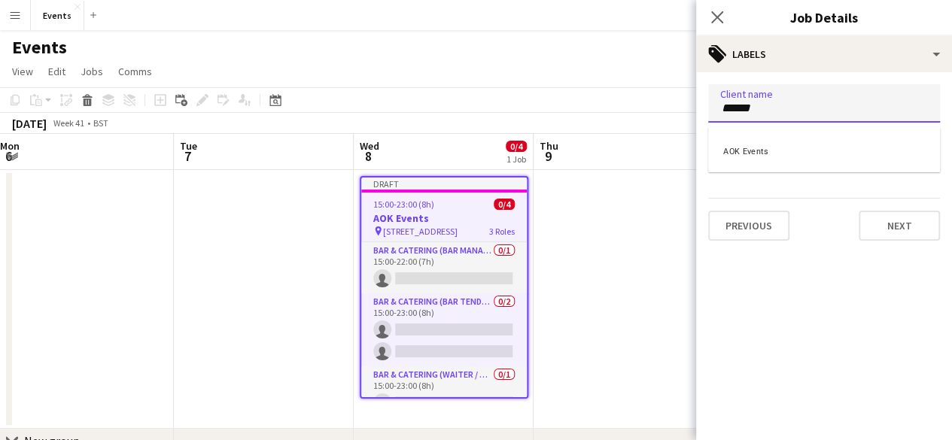
type input "******"
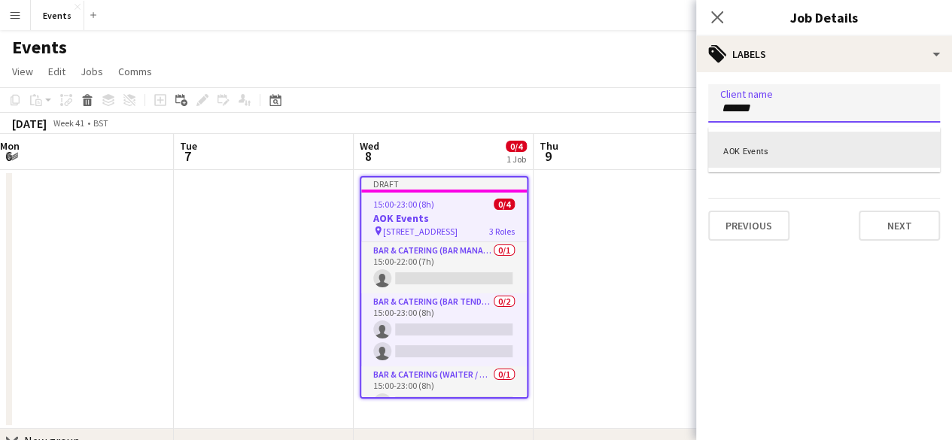
click at [753, 148] on div "AOK Events" at bounding box center [824, 150] width 232 height 36
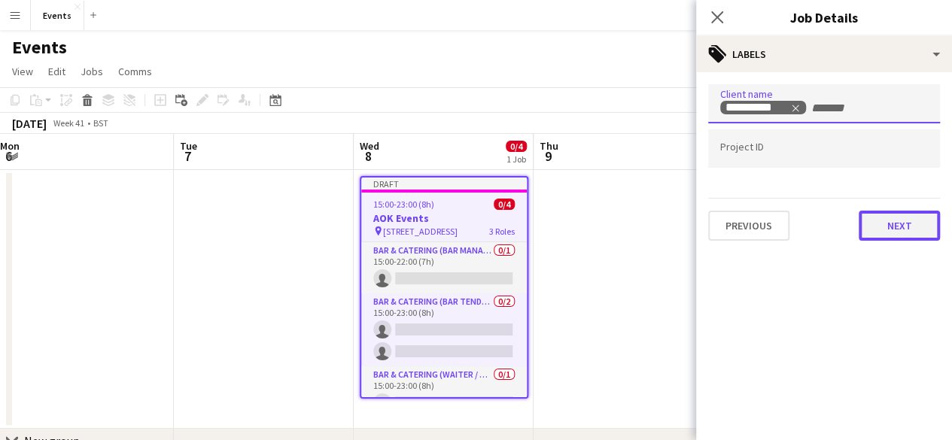
click at [918, 235] on button "Next" at bounding box center [899, 226] width 81 height 30
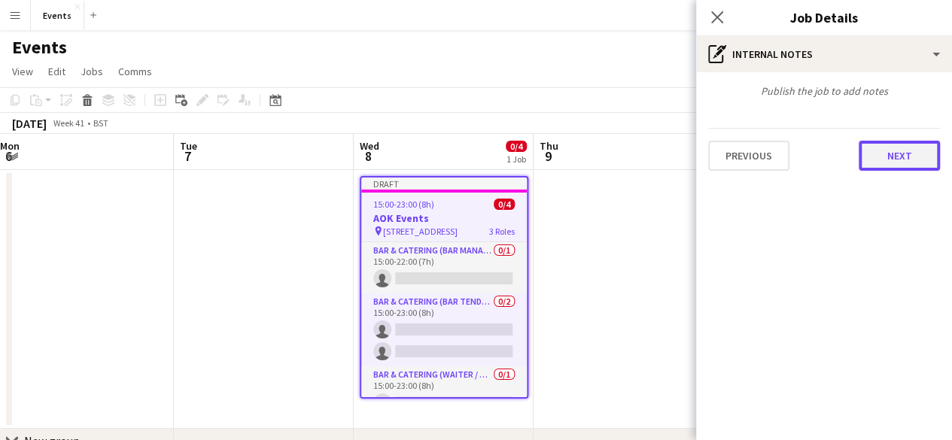
click at [903, 162] on button "Next" at bounding box center [899, 156] width 81 height 30
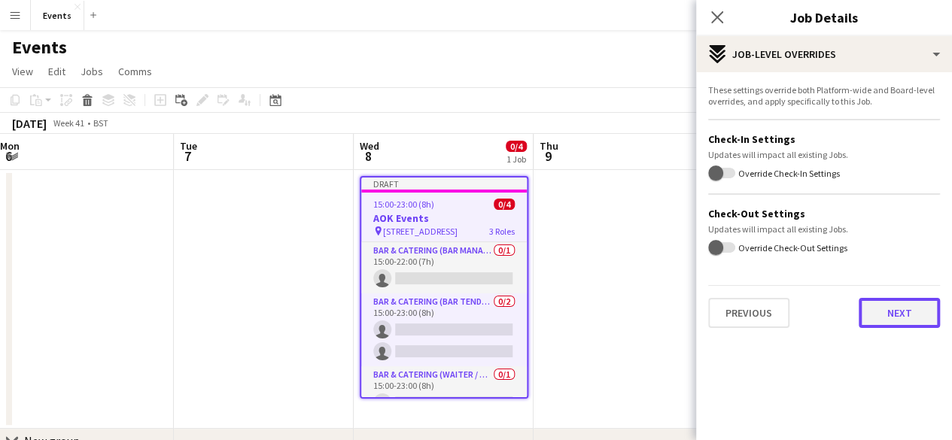
click at [896, 312] on button "Next" at bounding box center [899, 313] width 81 height 30
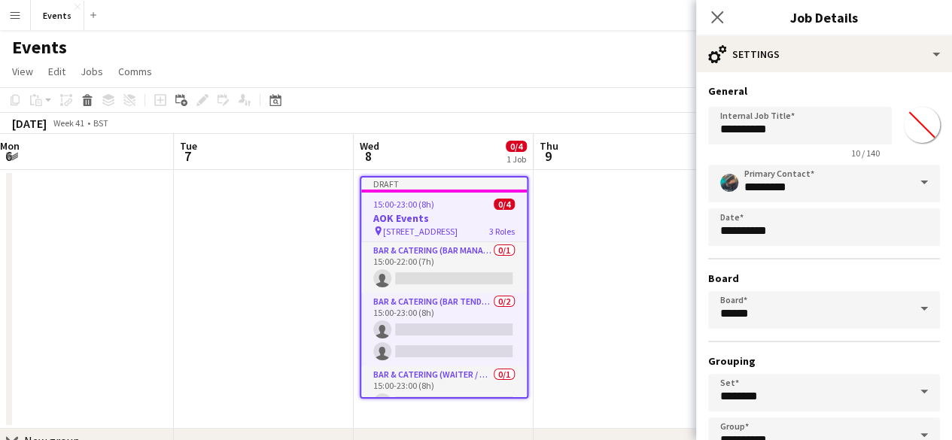
scroll to position [99, 0]
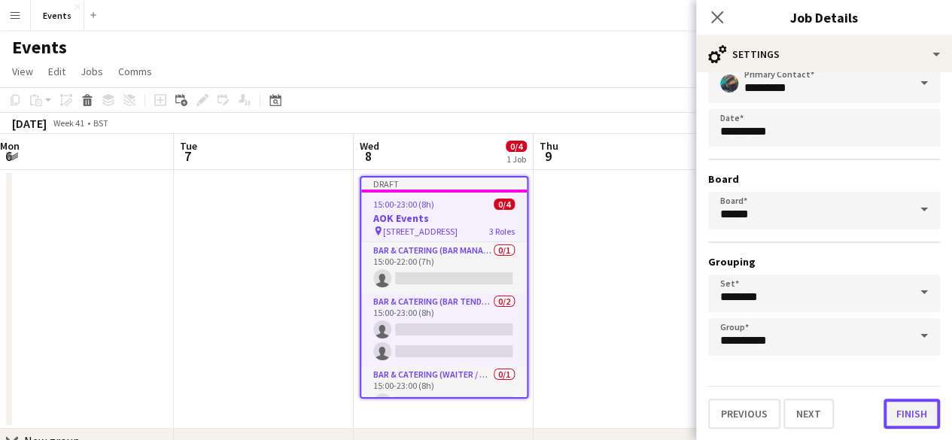
click at [894, 422] on button "Finish" at bounding box center [912, 414] width 56 height 30
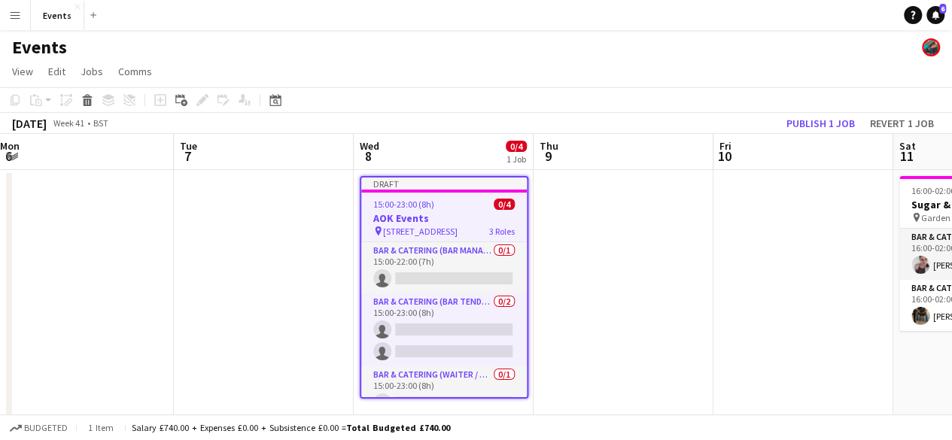
click at [481, 218] on h3 "AOK Events" at bounding box center [444, 219] width 166 height 14
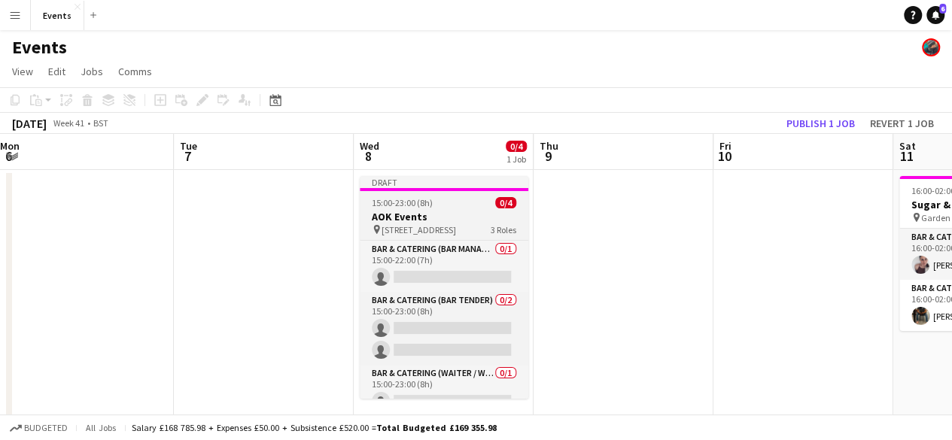
click at [485, 211] on h3 "AOK Events" at bounding box center [444, 217] width 169 height 14
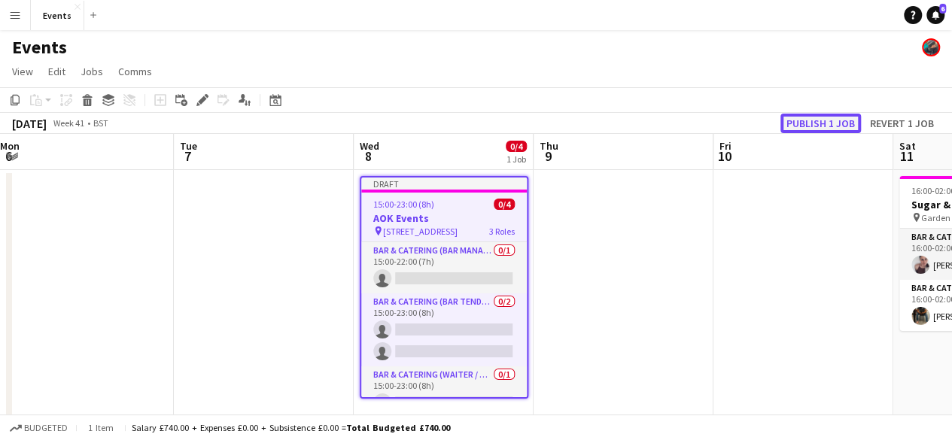
click at [792, 119] on button "Publish 1 job" at bounding box center [821, 124] width 81 height 20
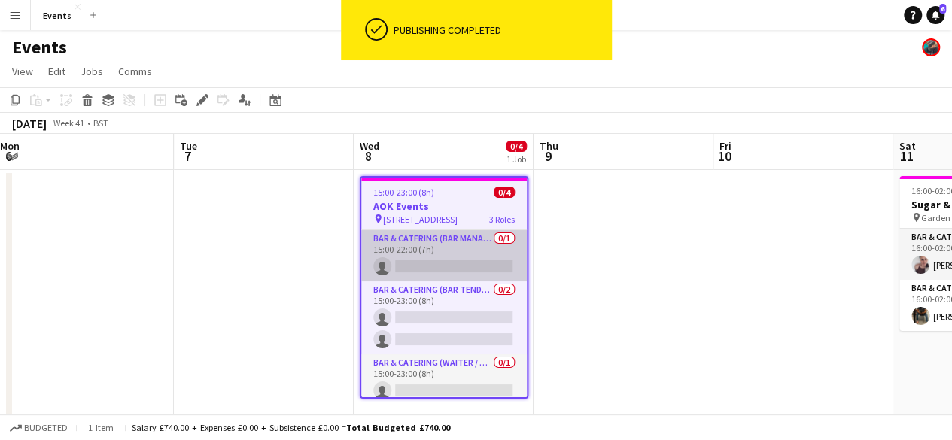
click at [428, 258] on app-card-role "Bar & Catering (Bar Manager) 0/1 15:00-22:00 (7h) single-neutral-actions" at bounding box center [444, 255] width 166 height 51
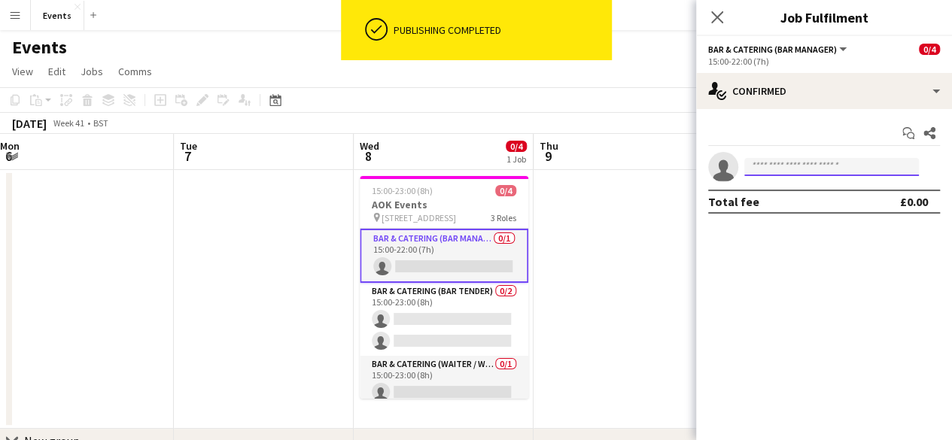
click at [763, 161] on input at bounding box center [831, 167] width 175 height 18
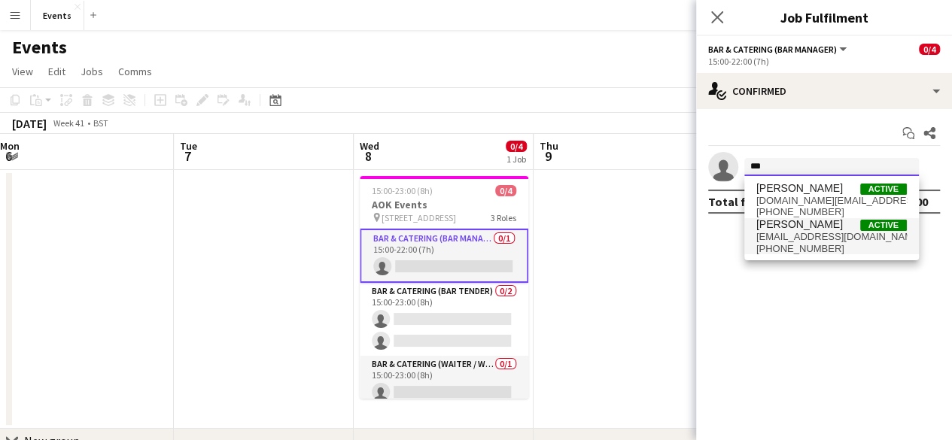
type input "***"
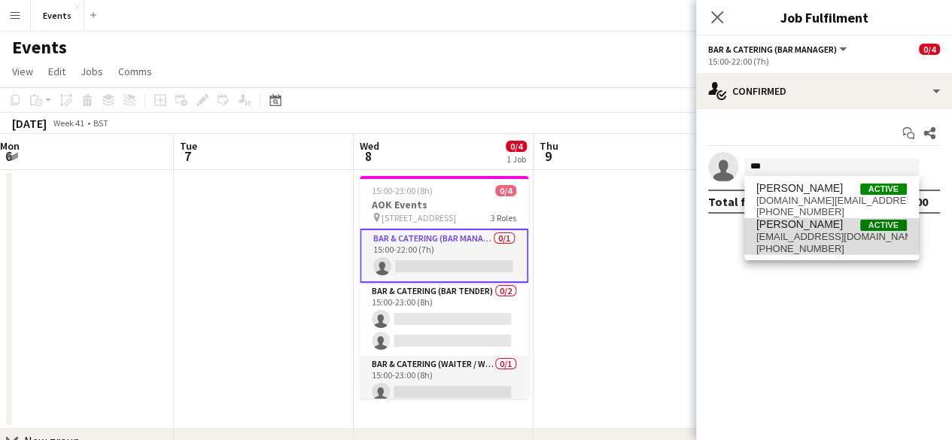
click at [768, 226] on span "[PERSON_NAME]" at bounding box center [799, 224] width 87 height 13
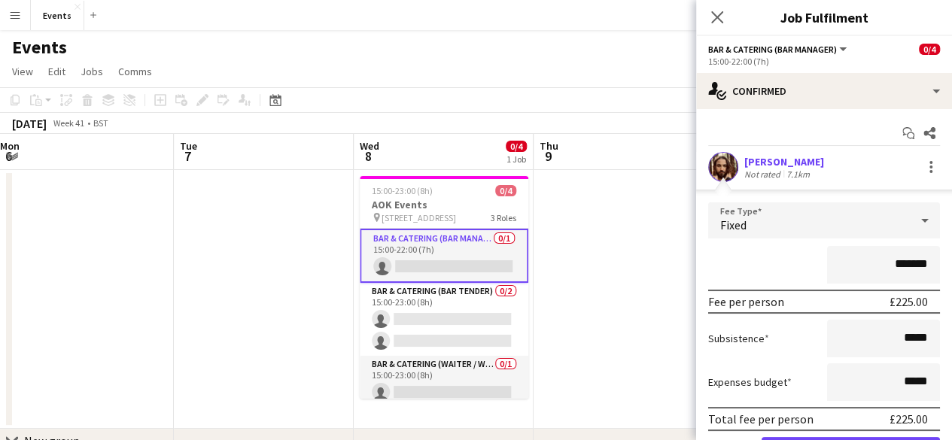
scroll to position [83, 0]
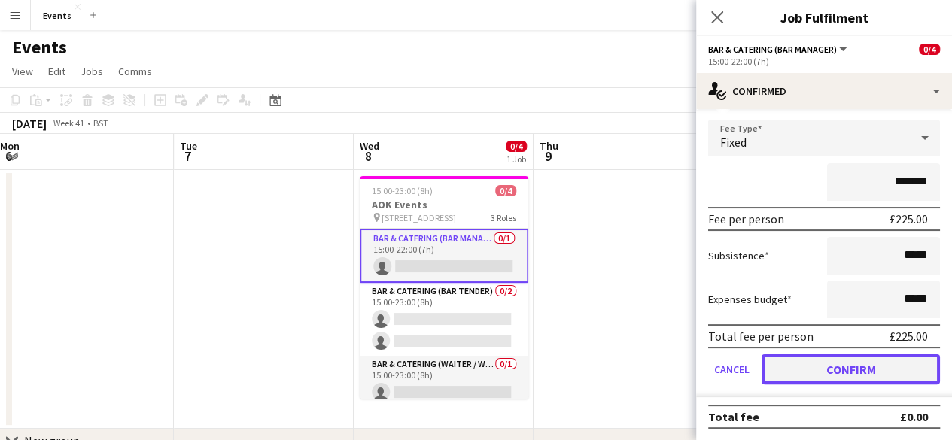
click at [873, 368] on button "Confirm" at bounding box center [851, 370] width 178 height 30
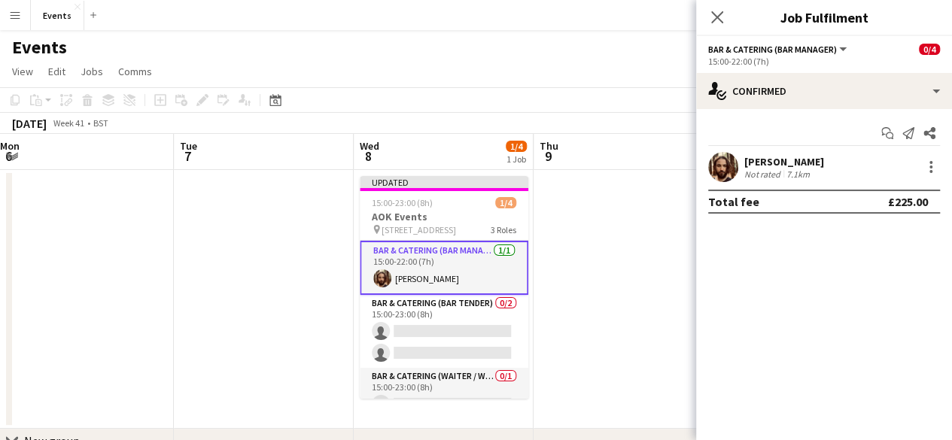
scroll to position [0, 0]
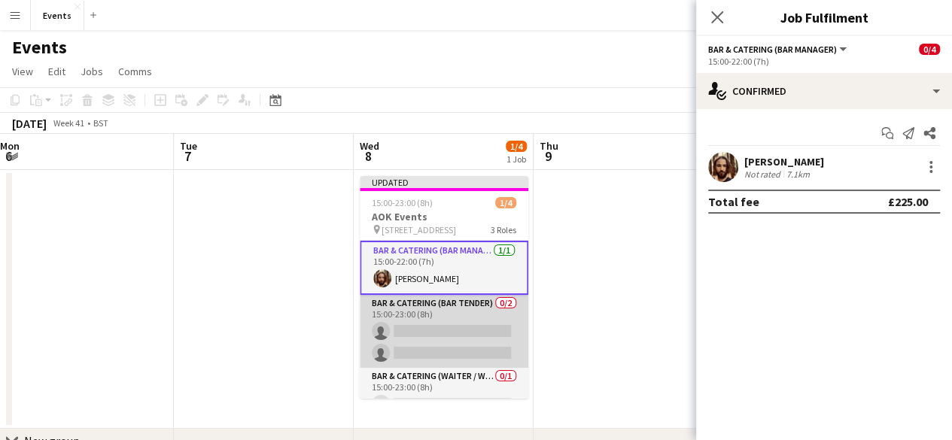
click at [428, 303] on app-card-role "Bar & Catering (Bar Tender) 0/2 15:00-23:00 (8h) single-neutral-actions single-…" at bounding box center [444, 331] width 169 height 73
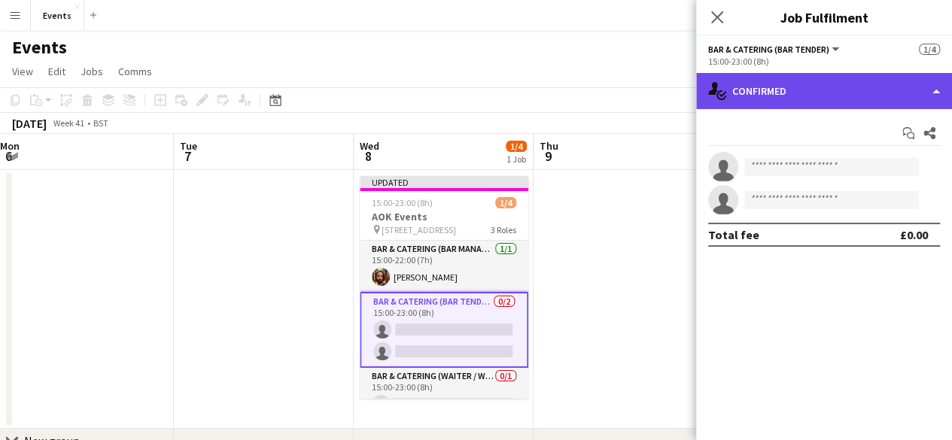
click at [738, 93] on div "single-neutral-actions-check-2 Confirmed" at bounding box center [824, 91] width 256 height 36
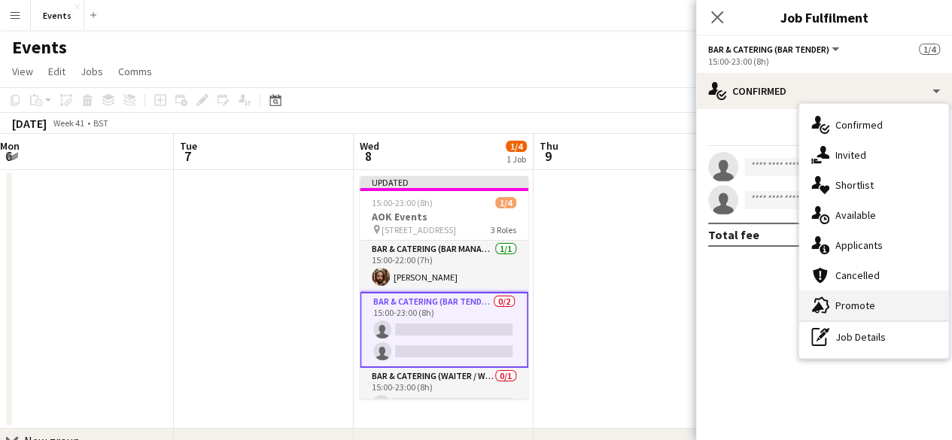
click at [861, 302] on span "Promote" at bounding box center [855, 306] width 40 height 14
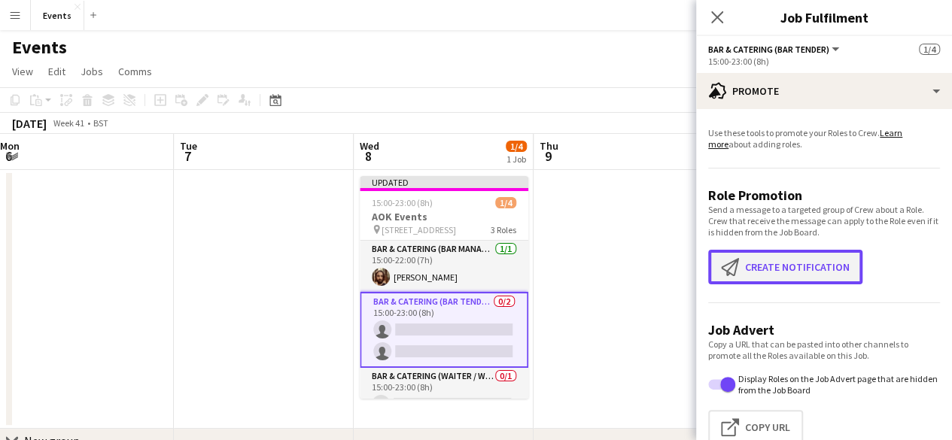
click at [735, 257] on button "Create notification Create notification" at bounding box center [785, 267] width 154 height 35
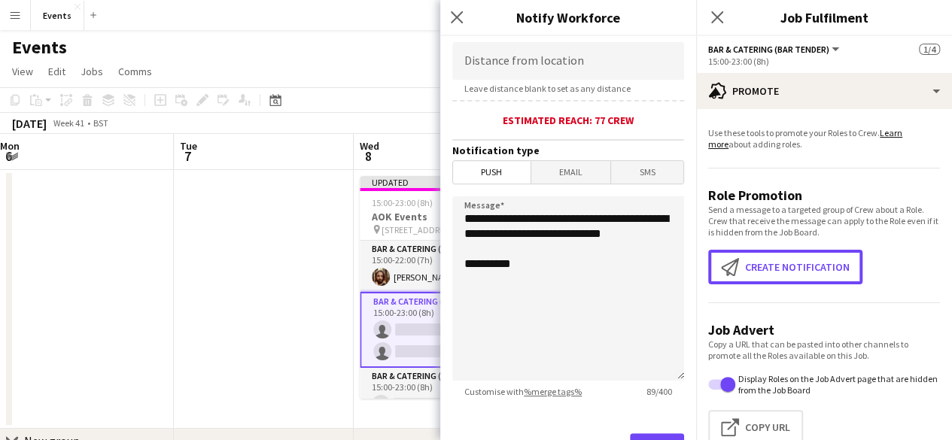
scroll to position [388, 0]
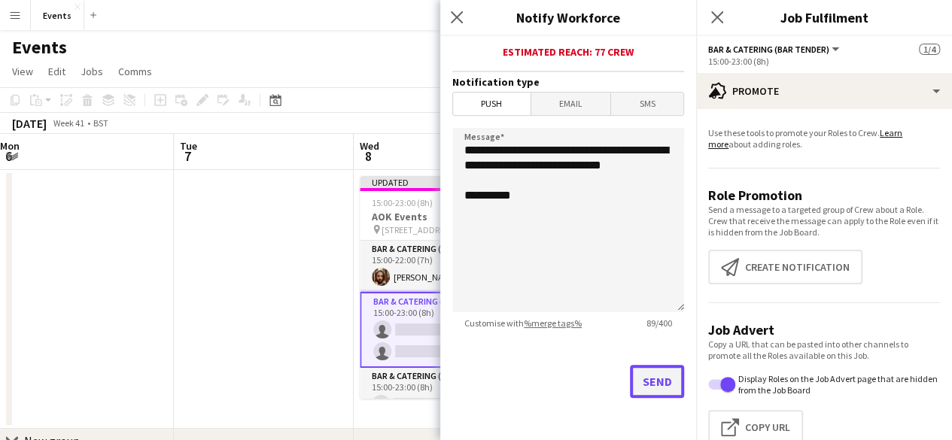
click at [664, 388] on button "Send" at bounding box center [657, 381] width 54 height 33
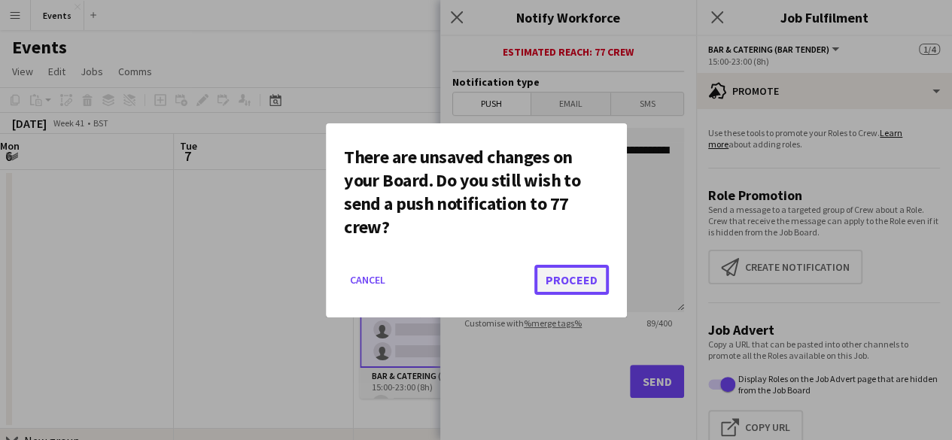
click at [576, 287] on button "Proceed" at bounding box center [571, 280] width 75 height 30
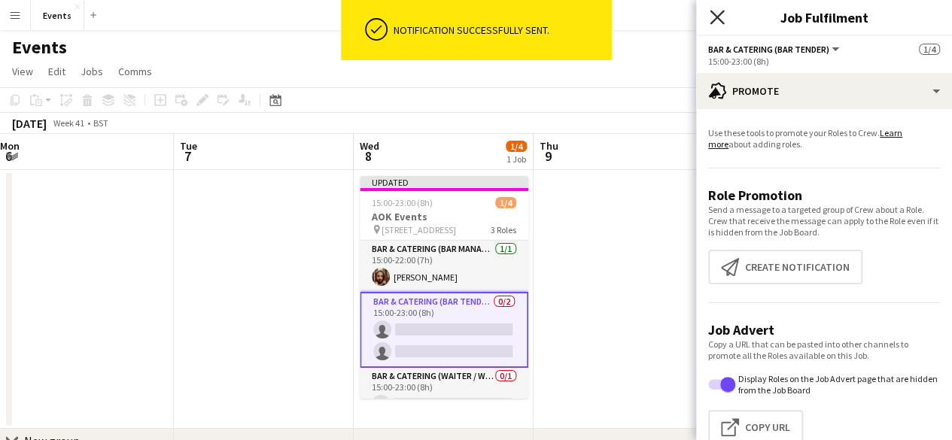
click at [715, 20] on icon at bounding box center [717, 17] width 14 height 14
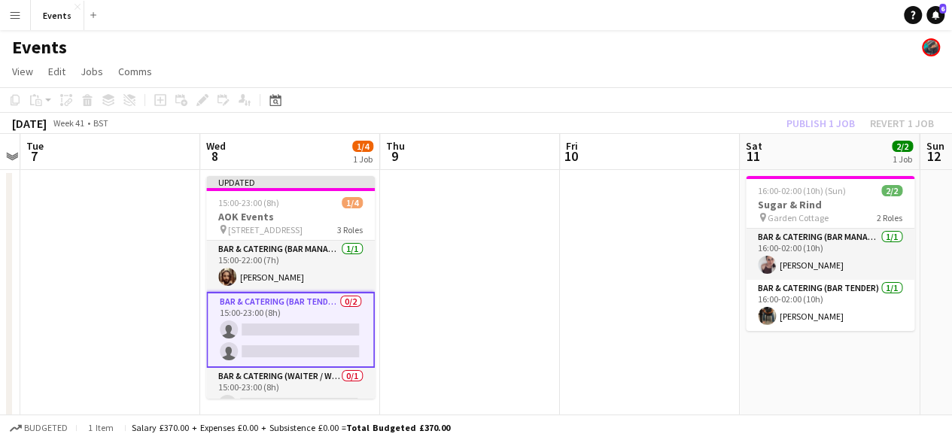
scroll to position [0, 527]
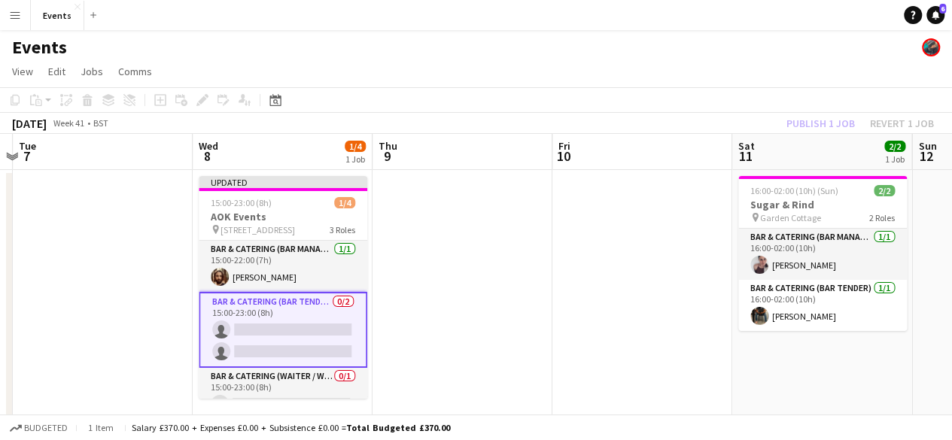
drag, startPoint x: 764, startPoint y: 243, endPoint x: 604, endPoint y: 242, distance: 160.3
click at [604, 242] on app-calendar-viewport "Sat 4 Sun 5 Mon 6 Tue 7 Wed 8 1/4 1 Job Thu 9 Fri 10 Sat 11 2/2 1 Job Sun 12 Mo…" at bounding box center [476, 316] width 952 height 364
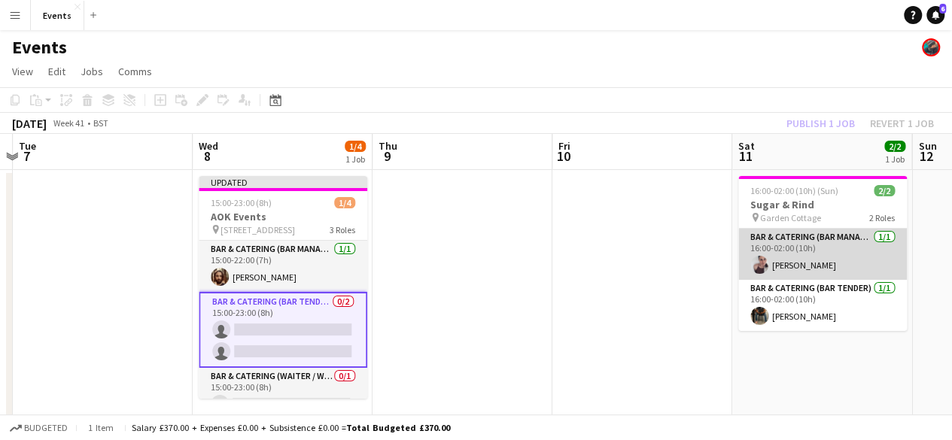
click at [768, 255] on app-card-role "Bar & Catering (Bar Manager) [DATE] 16:00-02:00 (10h) [PERSON_NAME]" at bounding box center [822, 254] width 169 height 51
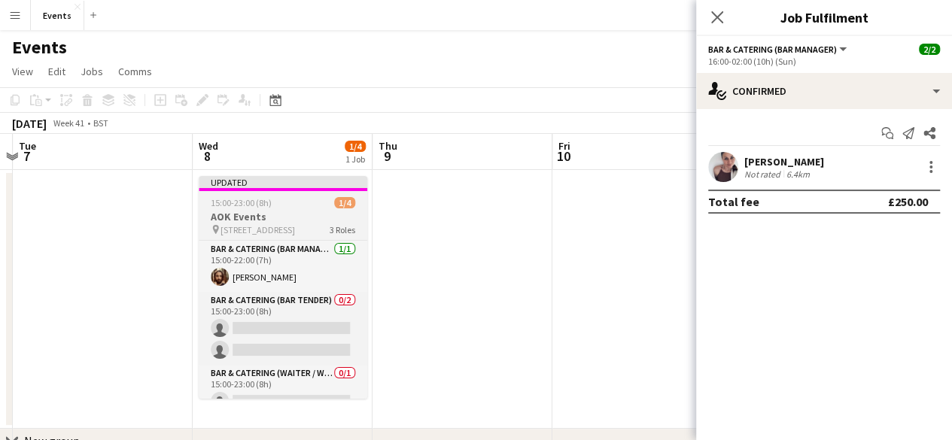
click at [336, 218] on h3 "AOK Events" at bounding box center [283, 217] width 169 height 14
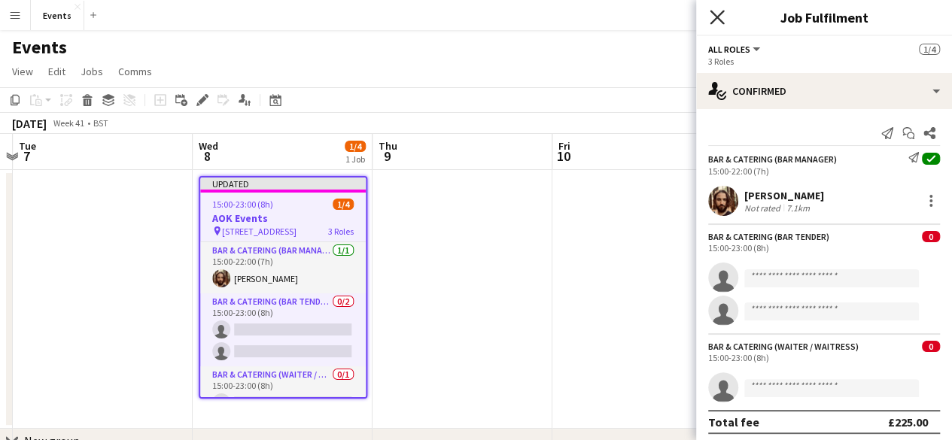
click at [715, 17] on icon "Close pop-in" at bounding box center [717, 17] width 14 height 14
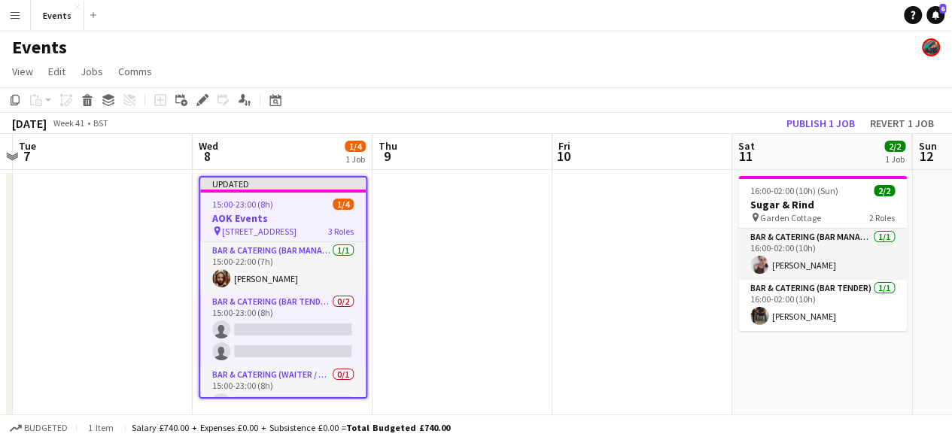
click at [213, 221] on h3 "AOK Events" at bounding box center [283, 219] width 166 height 14
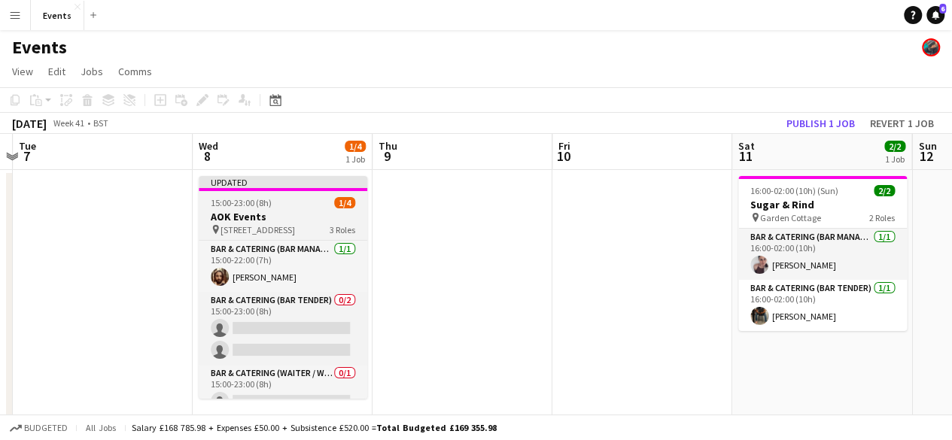
click at [306, 181] on div "Updated" at bounding box center [283, 182] width 169 height 12
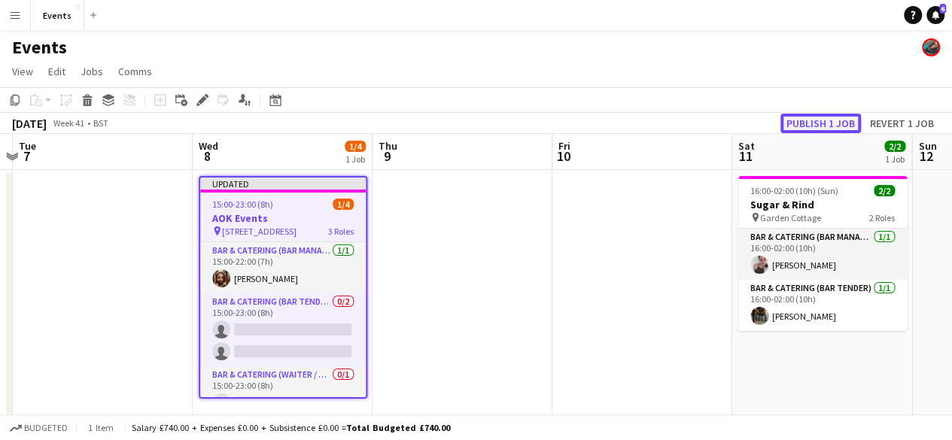
click at [809, 118] on button "Publish 1 job" at bounding box center [821, 124] width 81 height 20
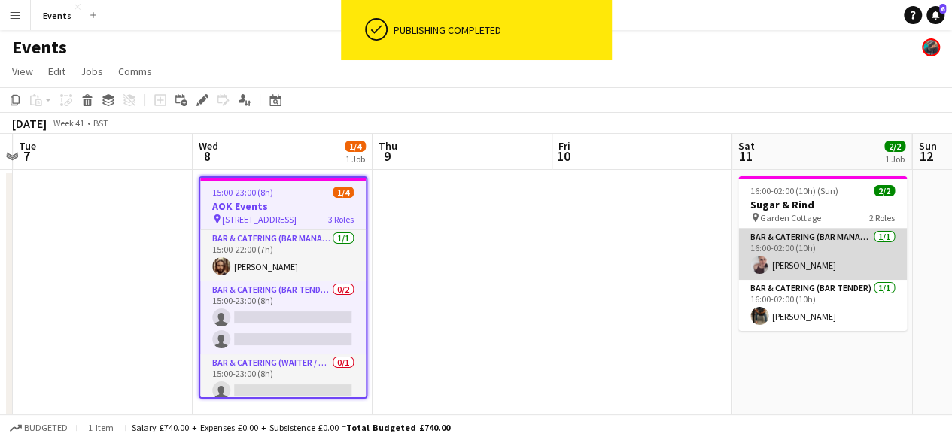
drag, startPoint x: 804, startPoint y: 245, endPoint x: 820, endPoint y: 252, distance: 17.2
click at [820, 252] on app-card-role "Bar & Catering (Bar Manager) [DATE] 16:00-02:00 (10h) [PERSON_NAME]" at bounding box center [822, 254] width 169 height 51
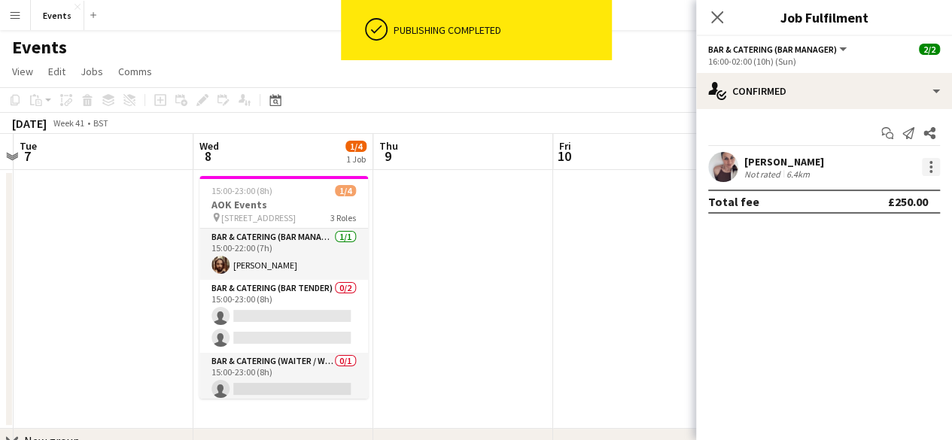
click at [934, 173] on div at bounding box center [931, 167] width 18 height 18
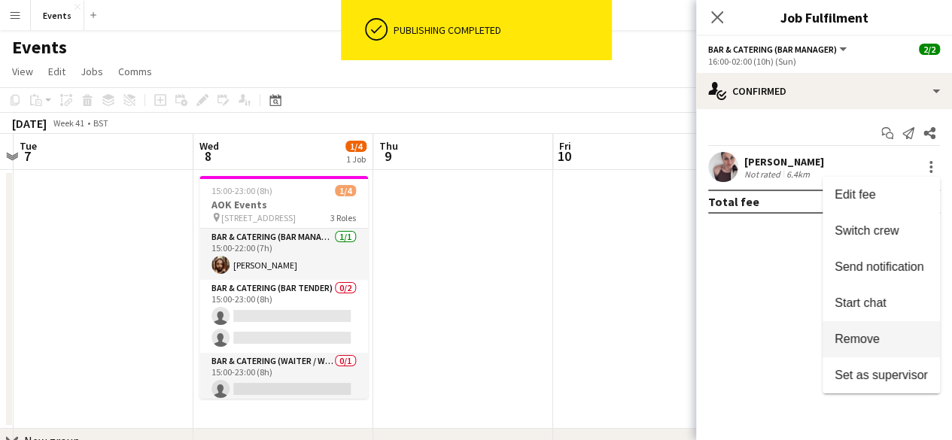
click at [857, 330] on button "Remove" at bounding box center [881, 339] width 117 height 36
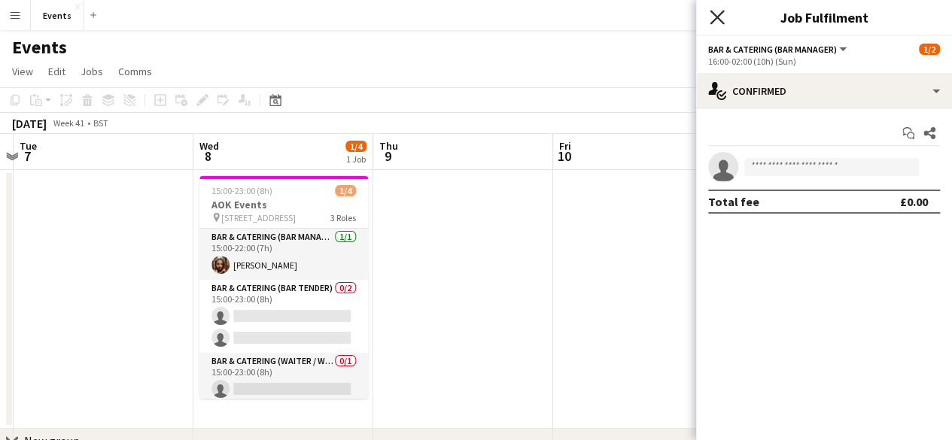
click at [716, 14] on icon "Close pop-in" at bounding box center [717, 17] width 14 height 14
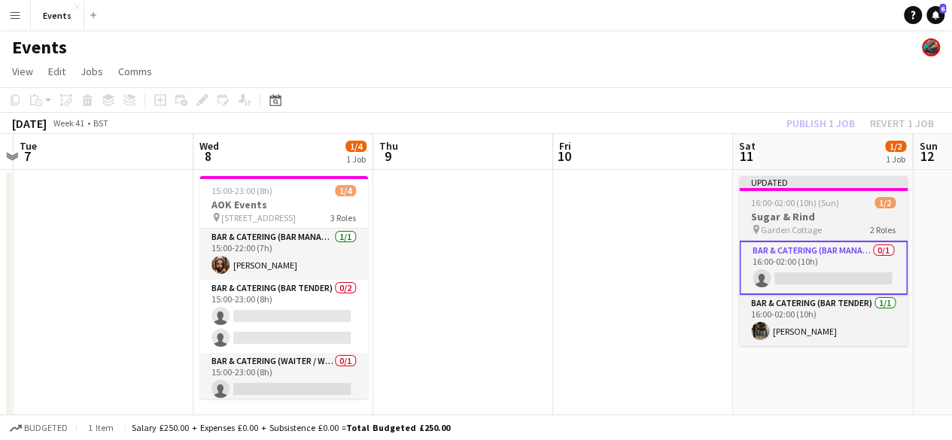
drag, startPoint x: 804, startPoint y: 197, endPoint x: 830, endPoint y: 217, distance: 32.8
click at [830, 217] on h3 "Sugar & Rind" at bounding box center [823, 217] width 169 height 14
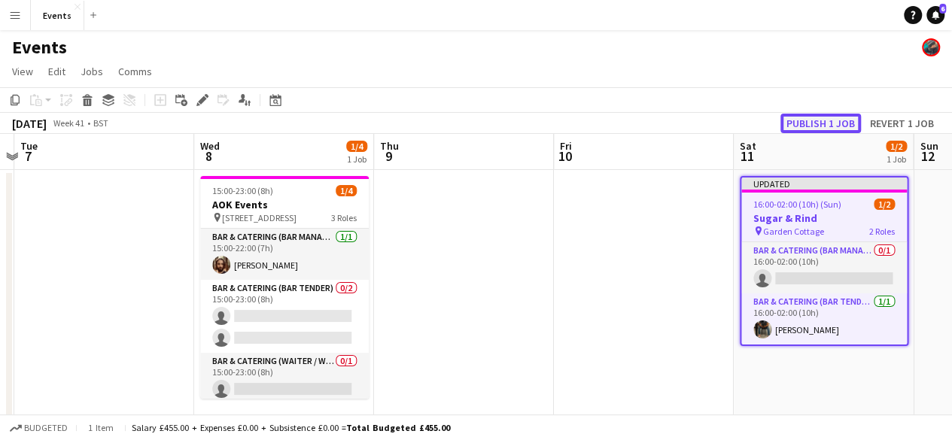
click at [827, 123] on button "Publish 1 job" at bounding box center [821, 124] width 81 height 20
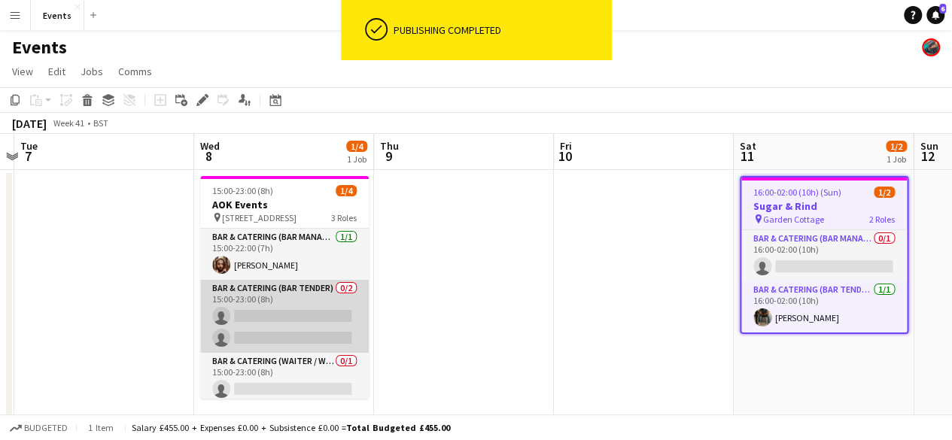
click at [299, 306] on app-card-role "Bar & Catering (Bar Tender) 0/2 15:00-23:00 (8h) single-neutral-actions single-…" at bounding box center [284, 316] width 169 height 73
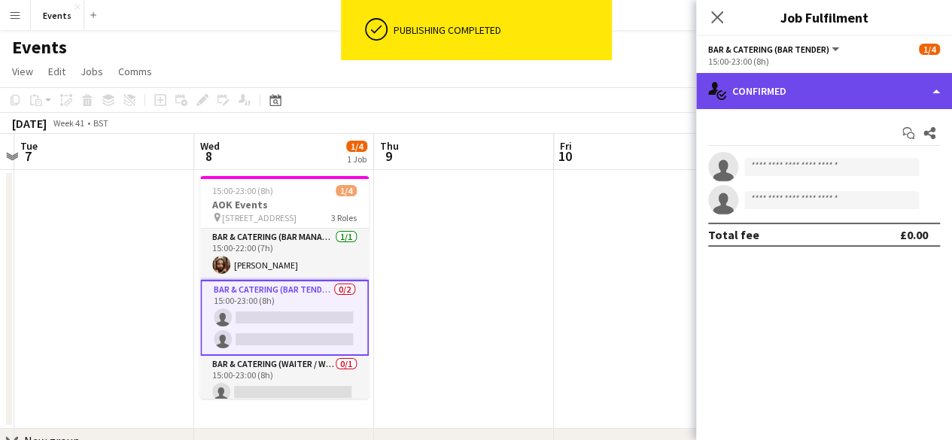
click at [751, 97] on div "single-neutral-actions-check-2 Confirmed" at bounding box center [824, 91] width 256 height 36
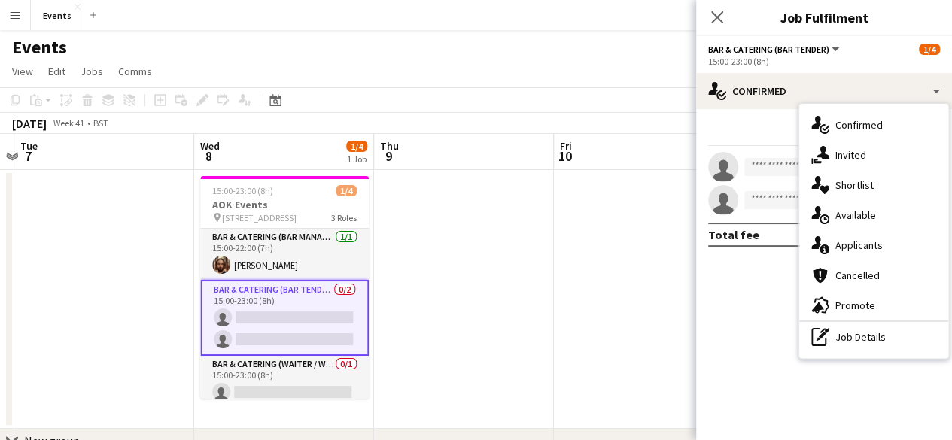
drag, startPoint x: 817, startPoint y: 236, endPoint x: 856, endPoint y: 255, distance: 43.4
click at [856, 255] on div "single-neutral-actions-information Applicants" at bounding box center [873, 245] width 149 height 30
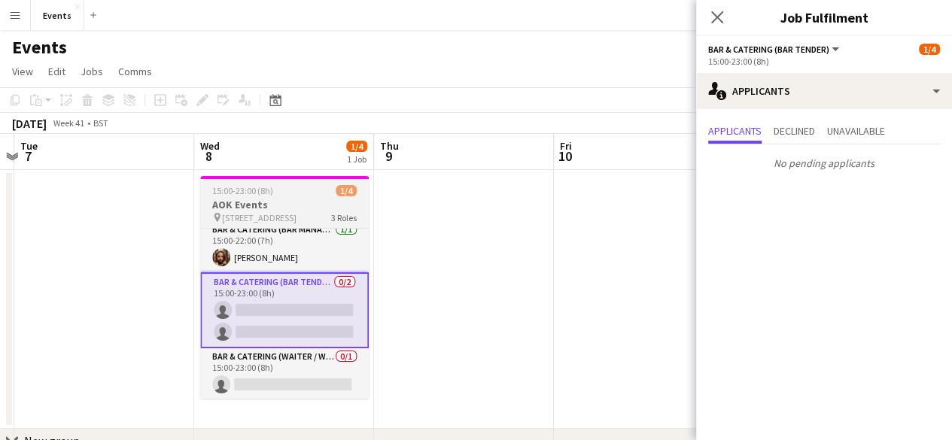
scroll to position [0, 0]
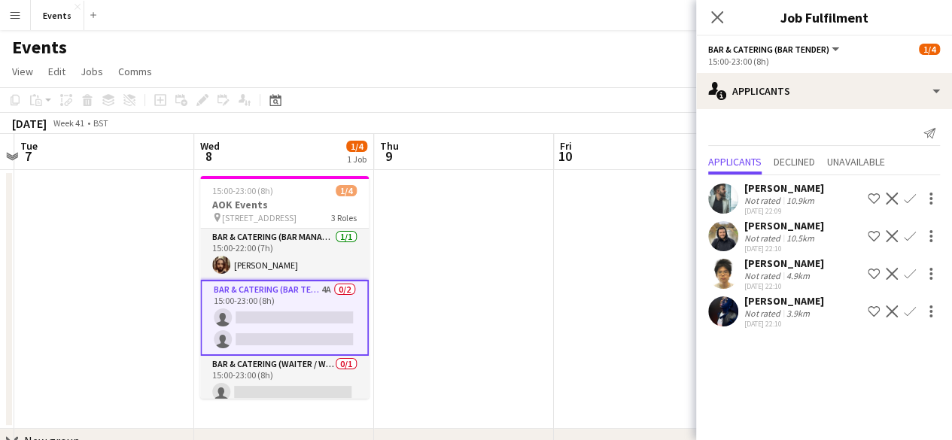
click at [908, 198] on app-icon "Confirm" at bounding box center [910, 199] width 12 height 12
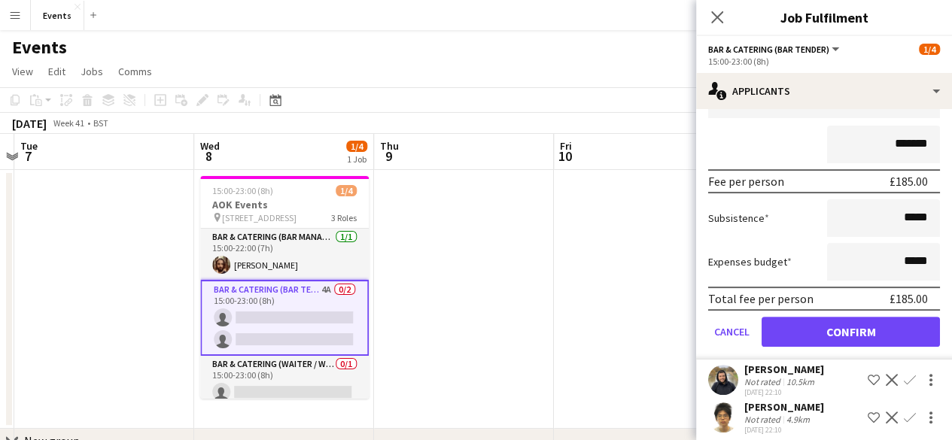
scroll to position [200, 0]
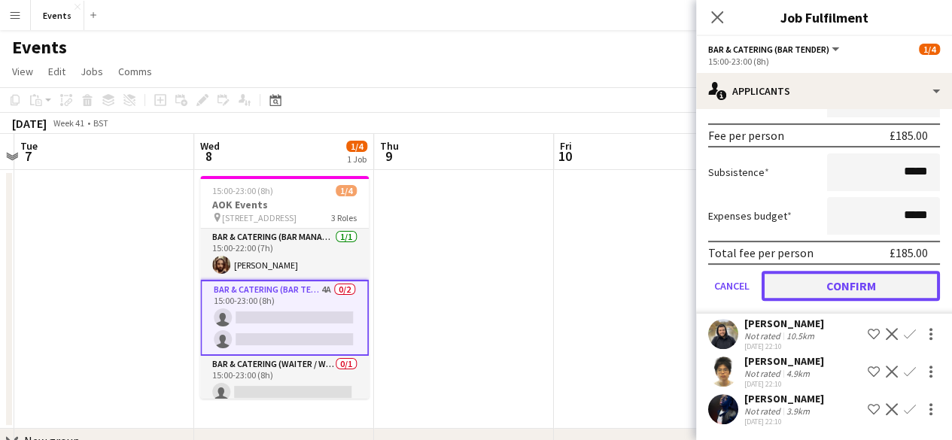
click at [878, 297] on button "Confirm" at bounding box center [851, 286] width 178 height 30
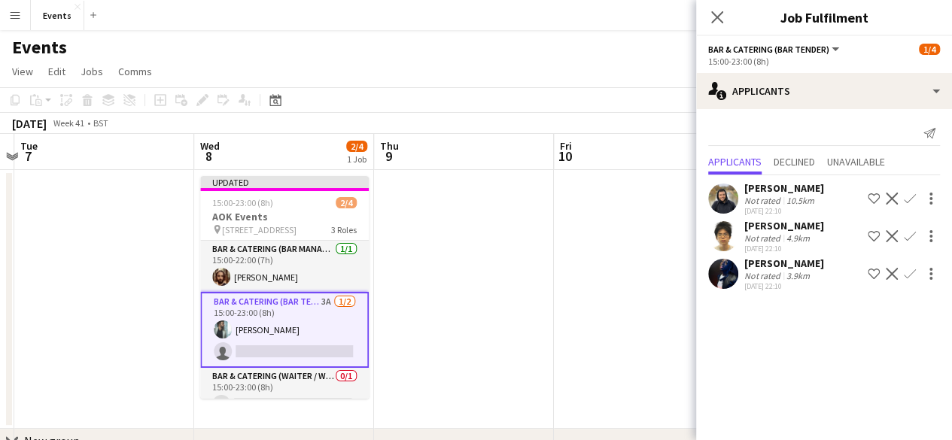
scroll to position [0, 0]
click at [911, 270] on app-icon "Confirm" at bounding box center [910, 274] width 12 height 12
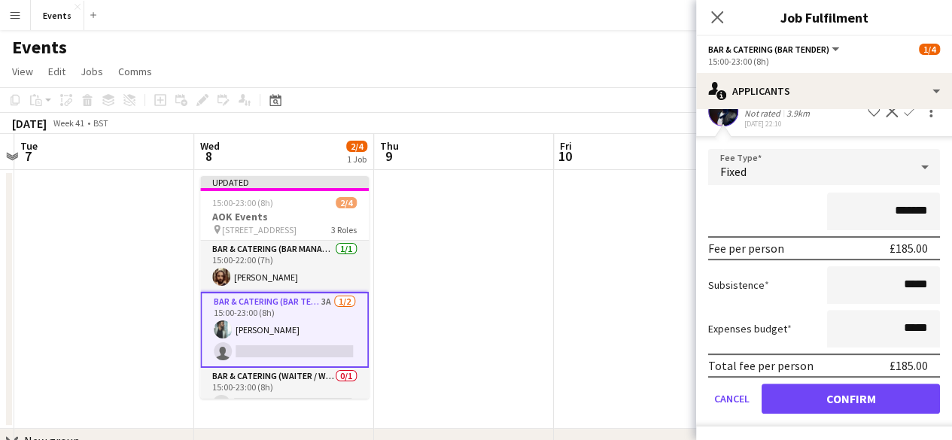
scroll to position [163, 0]
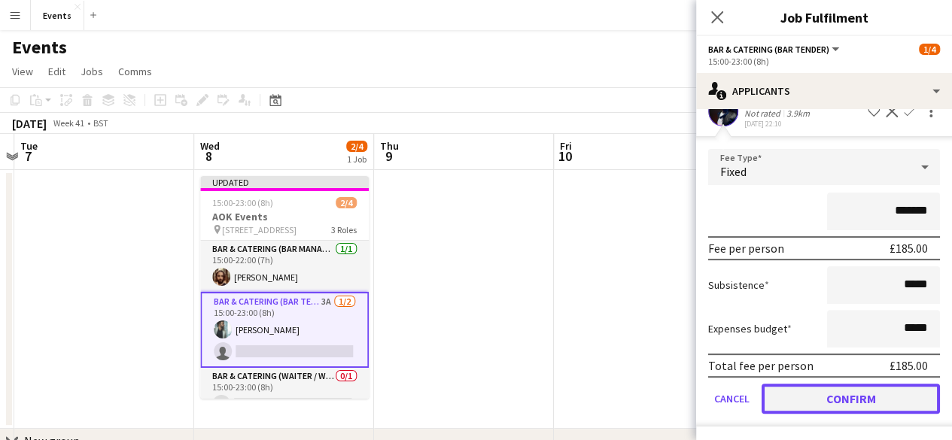
click at [875, 388] on button "Confirm" at bounding box center [851, 399] width 178 height 30
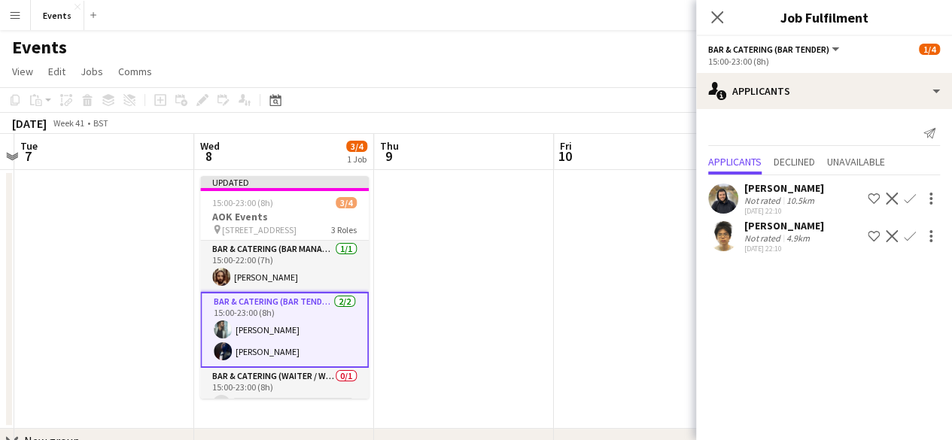
scroll to position [0, 0]
click at [715, 21] on icon "Close pop-in" at bounding box center [717, 17] width 14 height 14
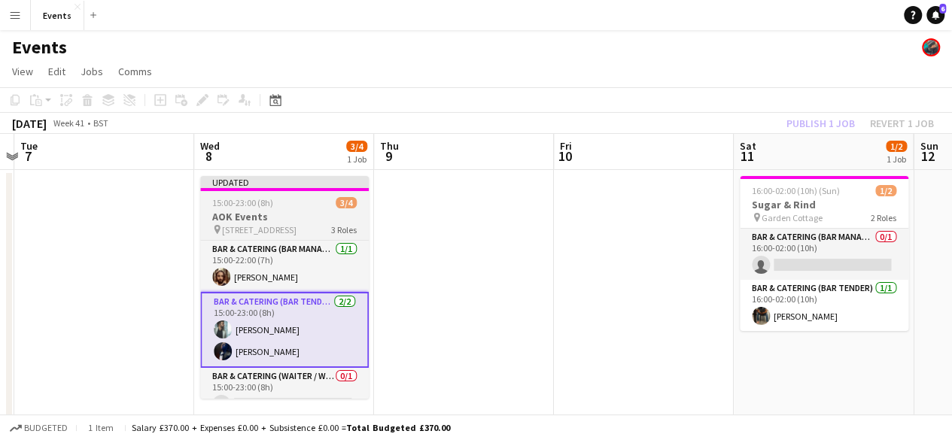
click at [274, 208] on app-job-card "Updated 15:00-23:00 (8h) 3/4 AOK Events pin 201 Bishopsgate 3 Roles Bar & Cater…" at bounding box center [284, 287] width 169 height 223
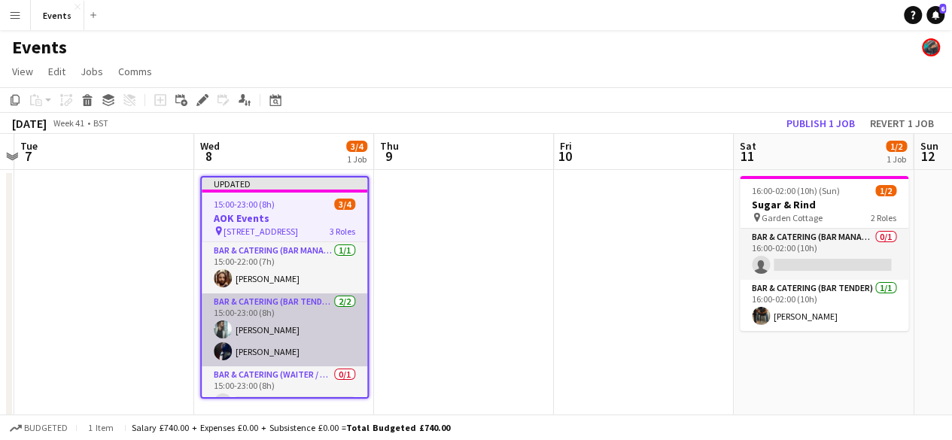
click at [269, 312] on app-card-role "Bar & Catering (Bar Tender) [DATE] 15:00-23:00 (8h) [PERSON_NAME] [PERSON_NAME]" at bounding box center [285, 330] width 166 height 73
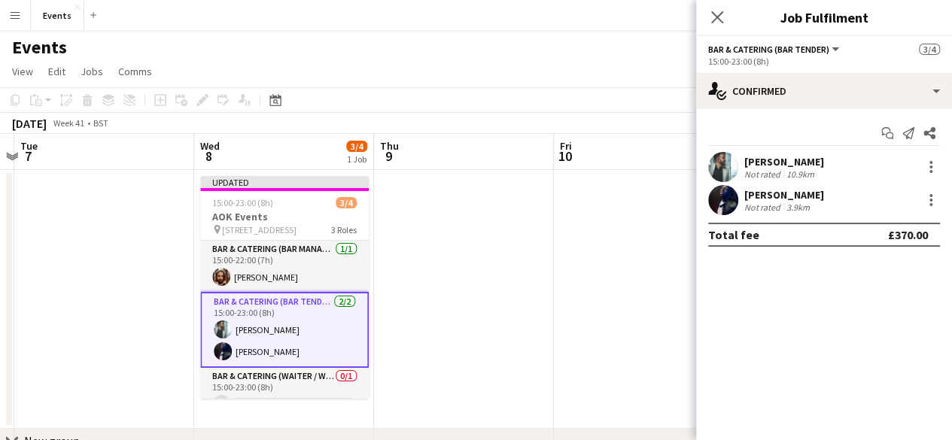
drag, startPoint x: 939, startPoint y: 157, endPoint x: 598, endPoint y: 174, distance: 342.1
click at [598, 174] on app-date-cell at bounding box center [644, 299] width 180 height 259
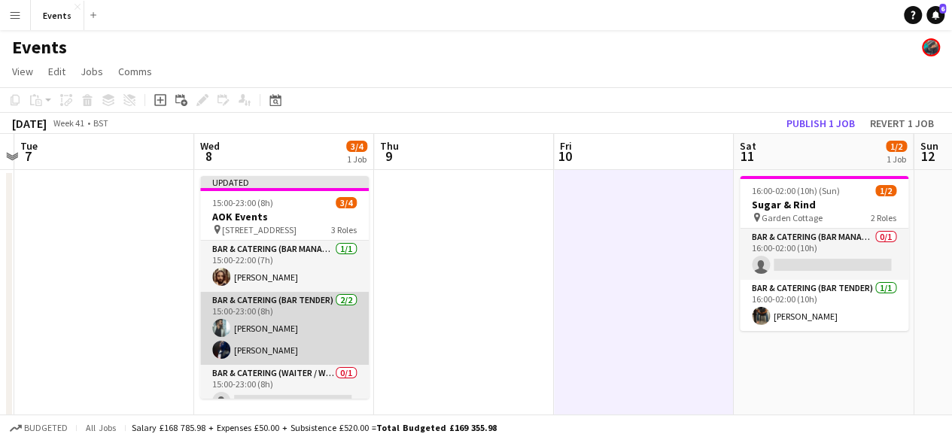
click at [312, 303] on app-card-role "Bar & Catering (Bar Tender) [DATE] 15:00-23:00 (8h) [PERSON_NAME] [PERSON_NAME]" at bounding box center [284, 328] width 169 height 73
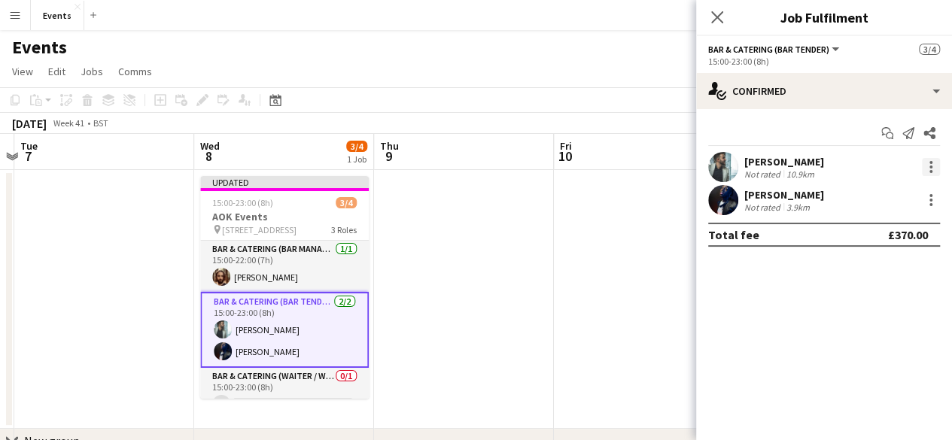
click at [929, 168] on div at bounding box center [931, 167] width 18 height 18
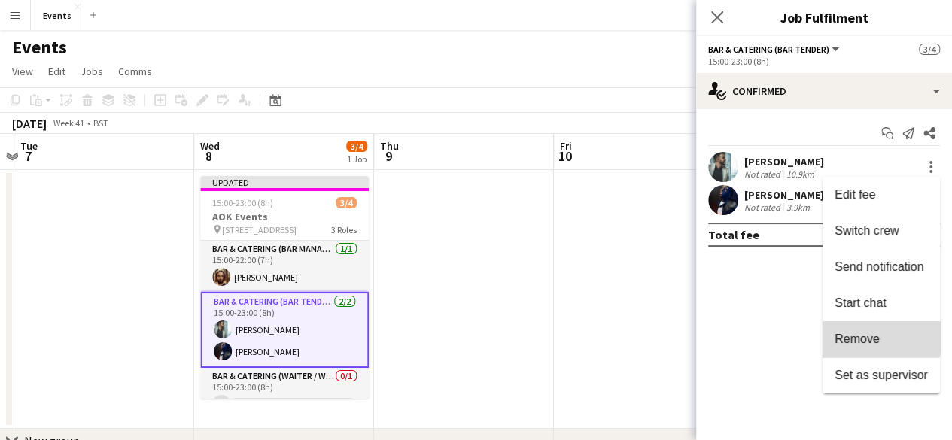
click at [860, 336] on span "Remove" at bounding box center [857, 339] width 45 height 13
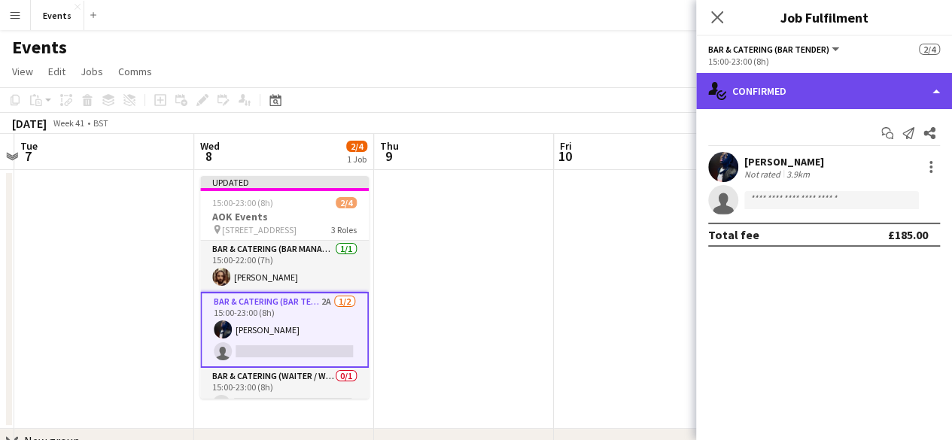
click at [749, 102] on div "single-neutral-actions-check-2 Confirmed" at bounding box center [824, 91] width 256 height 36
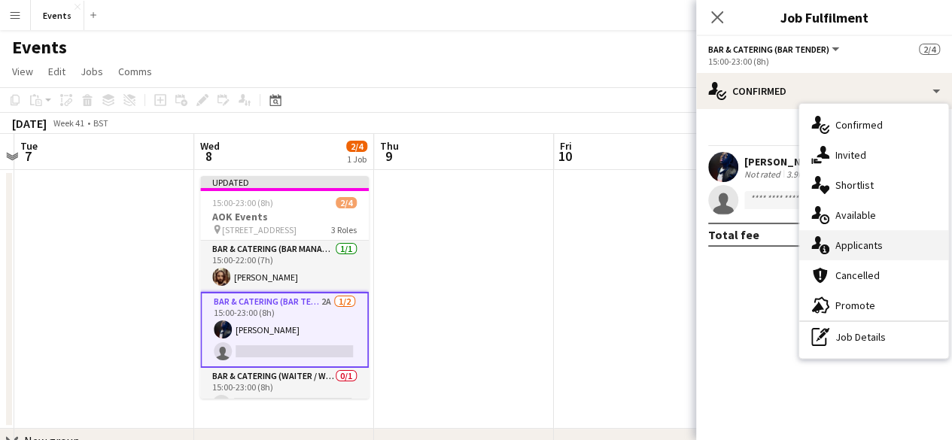
click at [823, 256] on div "single-neutral-actions-information Applicants" at bounding box center [873, 245] width 149 height 30
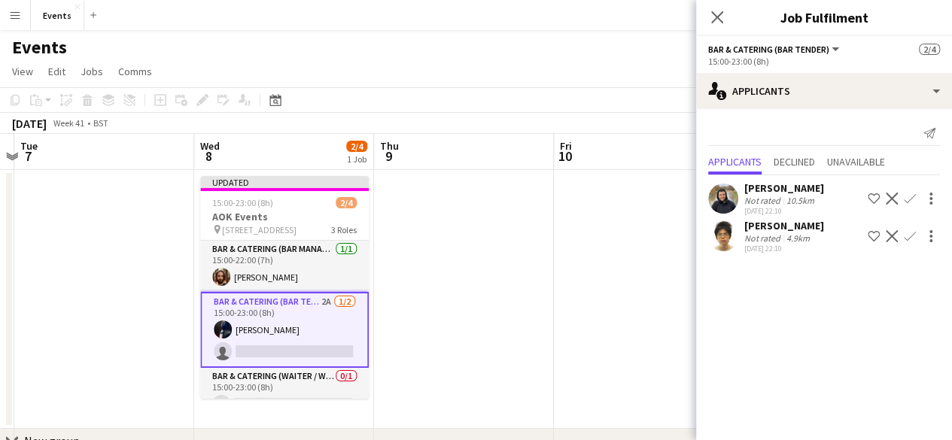
click at [915, 199] on button "Confirm" at bounding box center [910, 199] width 18 height 18
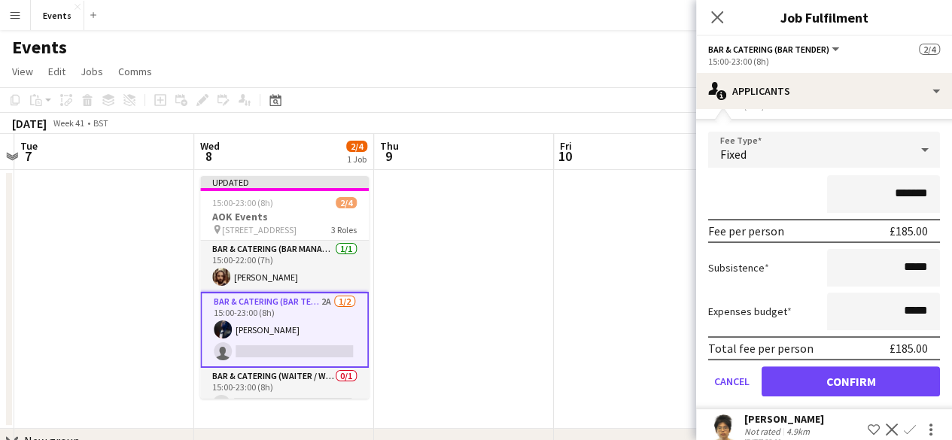
scroll to position [125, 0]
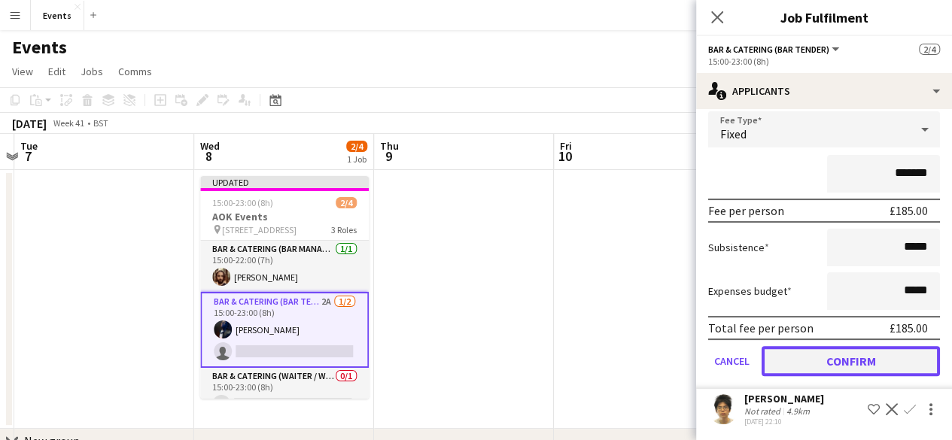
click at [891, 365] on button "Confirm" at bounding box center [851, 361] width 178 height 30
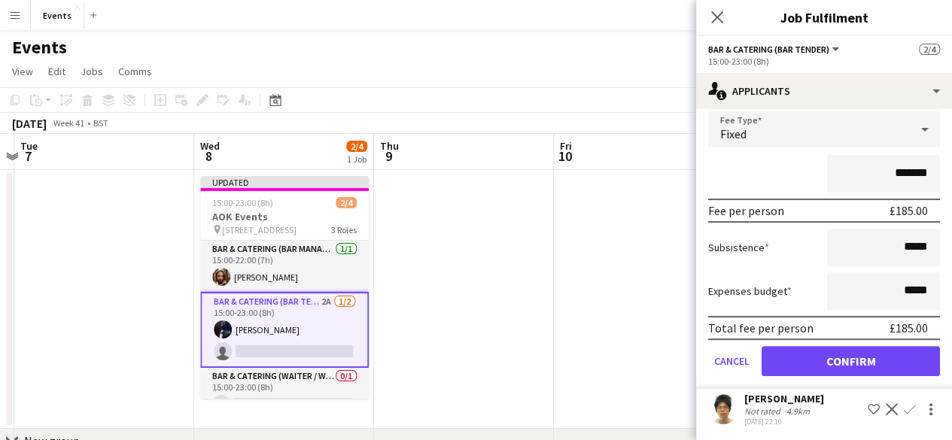
scroll to position [0, 0]
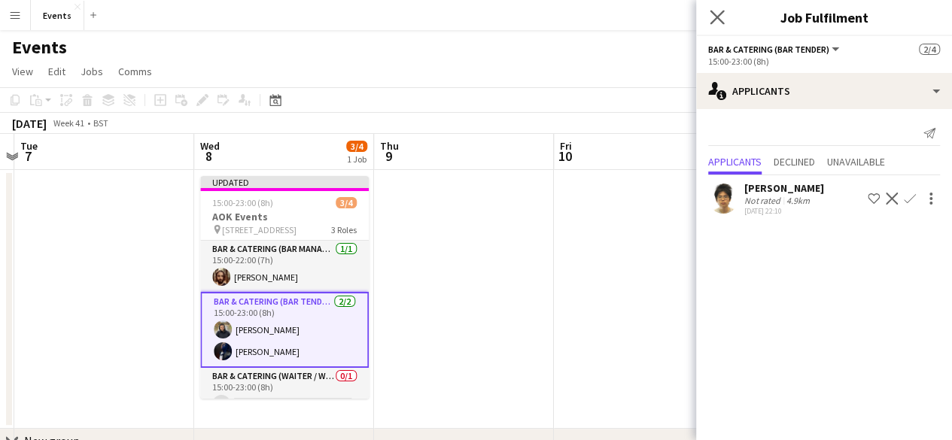
click at [719, 25] on app-icon "Close pop-in" at bounding box center [718, 18] width 22 height 22
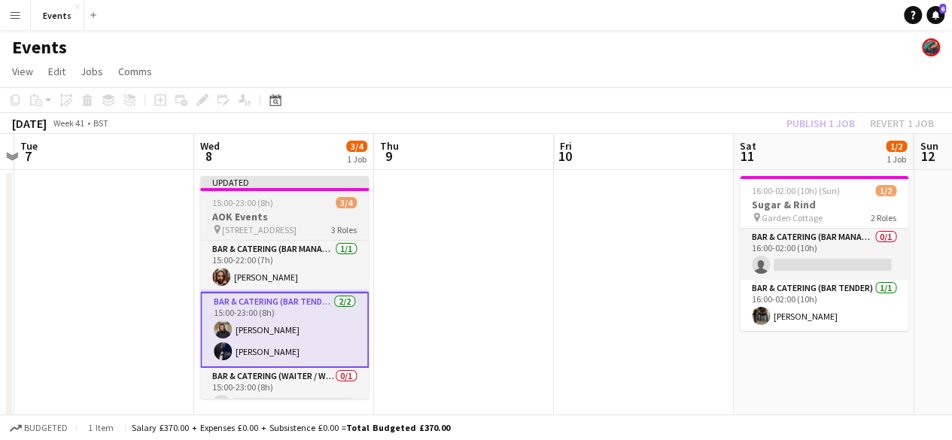
click at [272, 220] on h3 "AOK Events" at bounding box center [284, 217] width 169 height 14
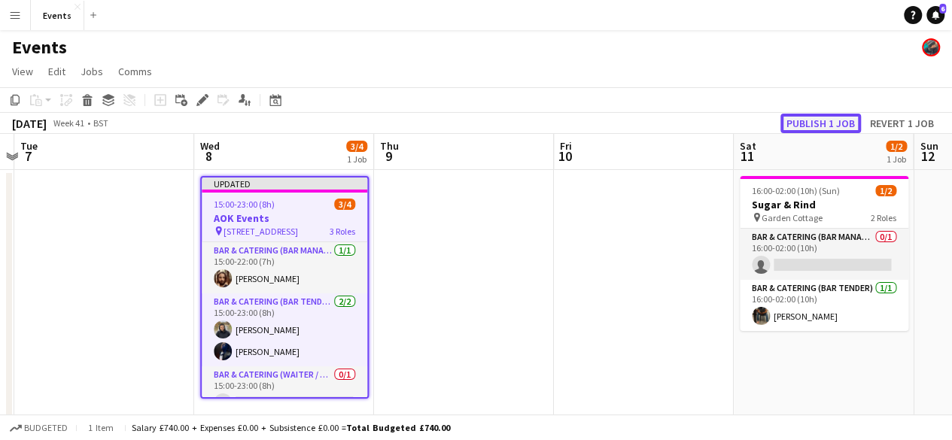
click at [805, 124] on button "Publish 1 job" at bounding box center [821, 124] width 81 height 20
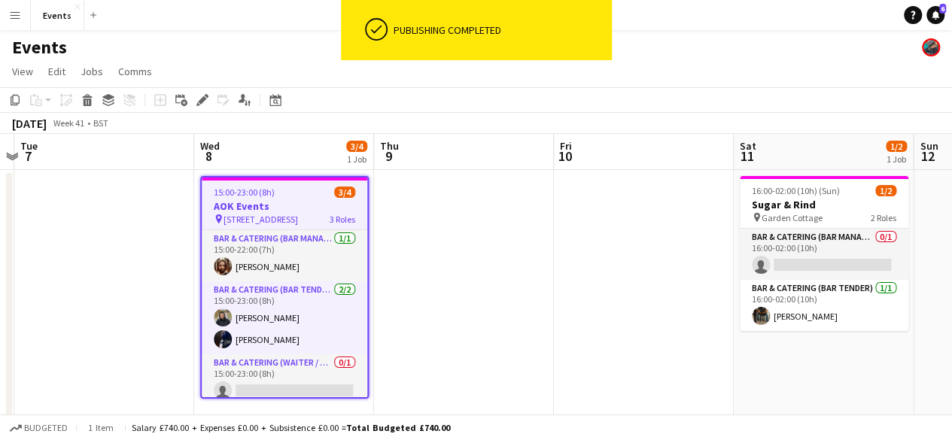
scroll to position [8, 0]
